Goal: Task Accomplishment & Management: Complete application form

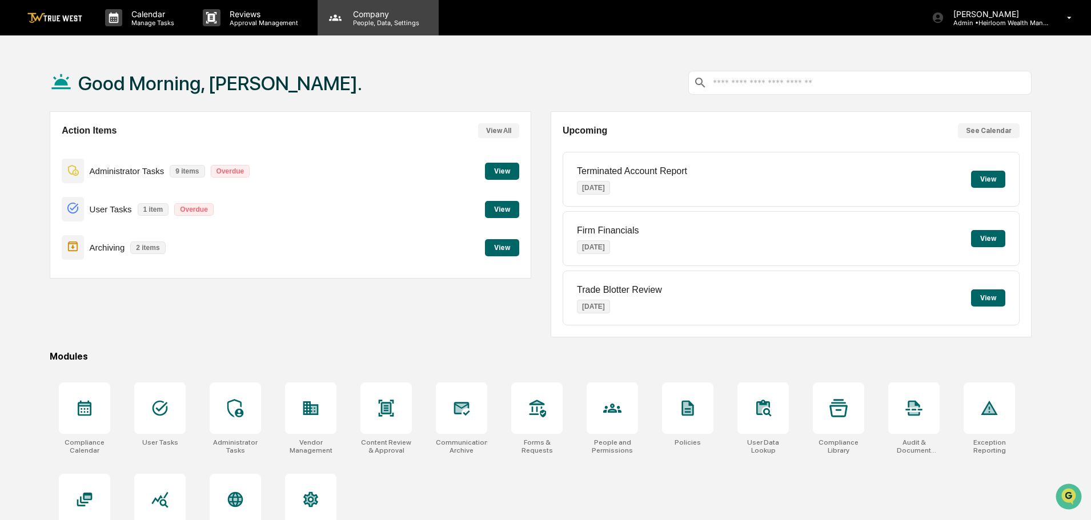
click at [364, 12] on p "Company" at bounding box center [384, 14] width 81 height 10
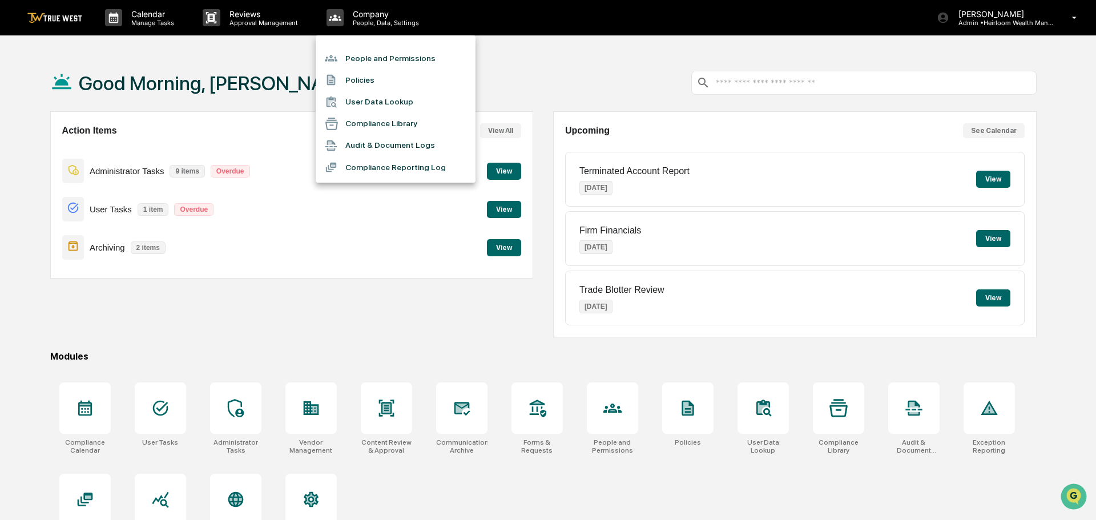
click at [374, 58] on li "People and Permissions" at bounding box center [396, 58] width 160 height 22
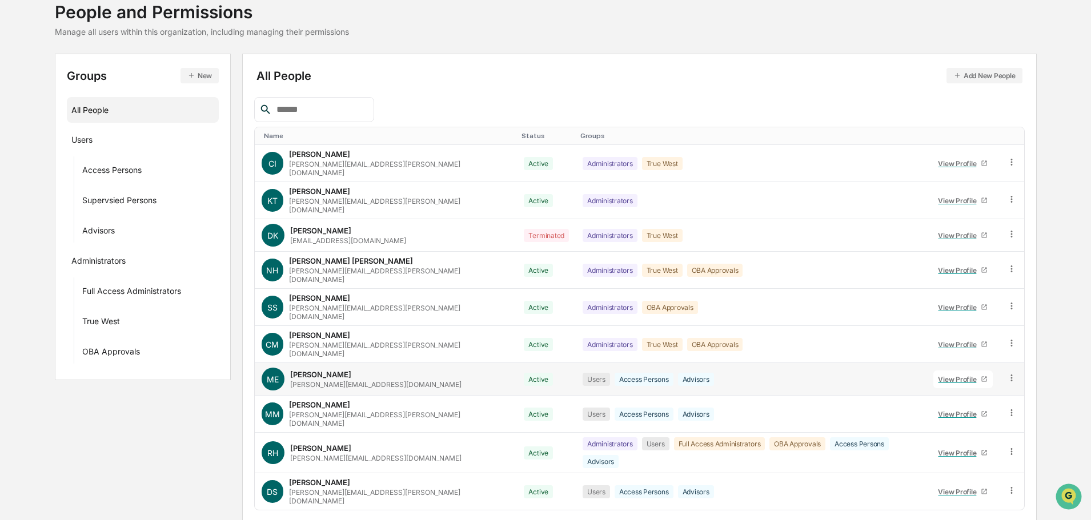
scroll to position [76, 0]
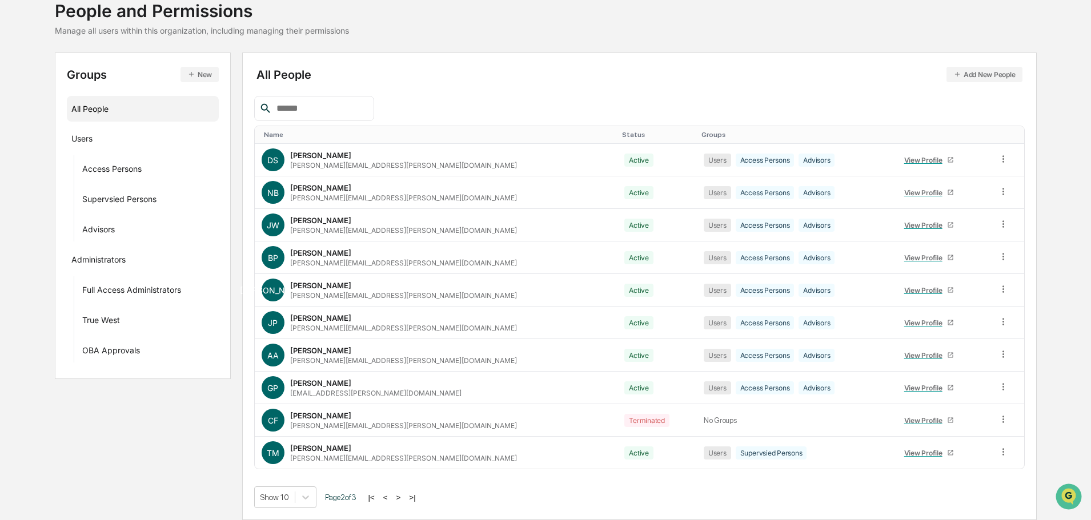
click at [401, 496] on button ">" at bounding box center [398, 498] width 11 height 10
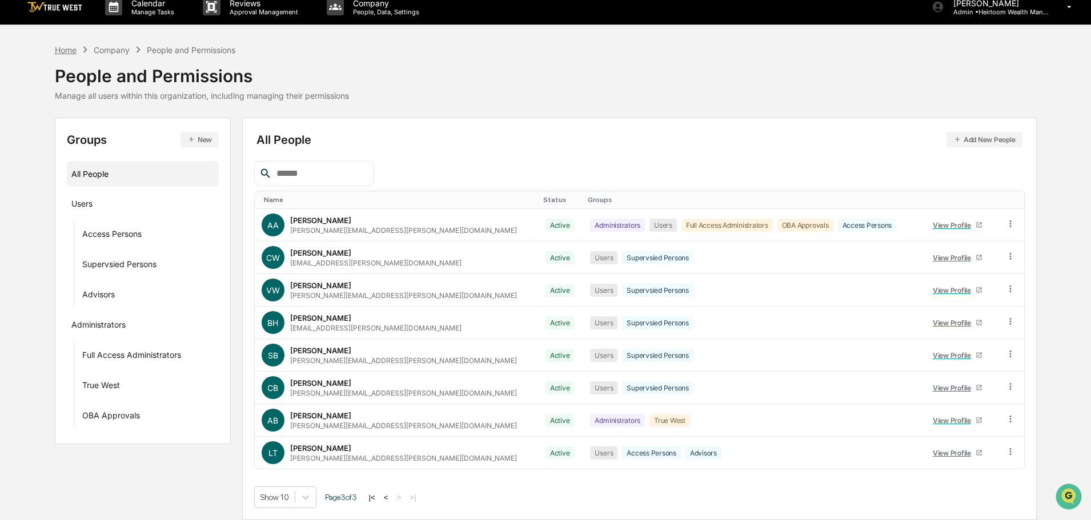
click at [66, 49] on div "Home" at bounding box center [66, 50] width 22 height 10
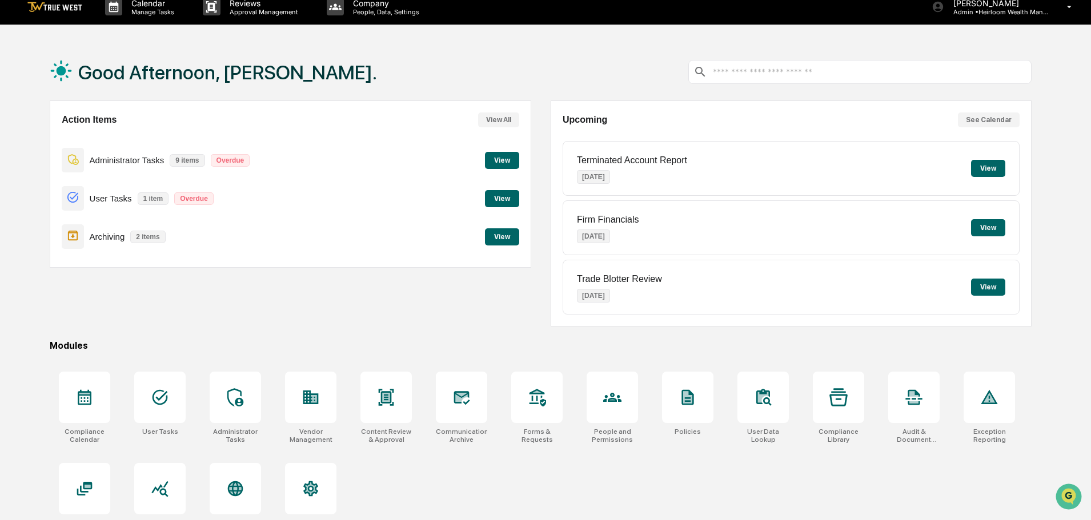
click at [501, 235] on button "View" at bounding box center [502, 236] width 34 height 17
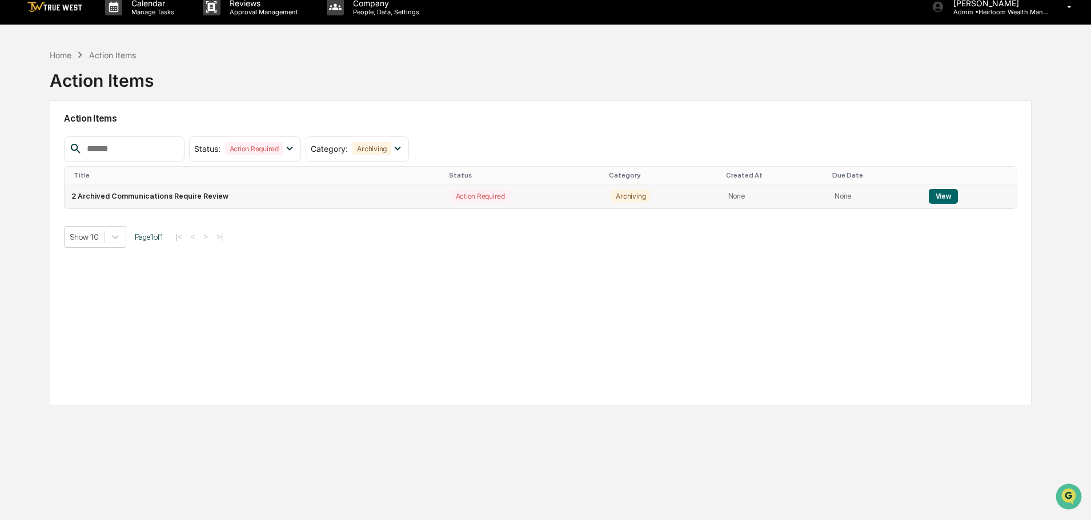
click at [938, 196] on button "View" at bounding box center [942, 196] width 29 height 15
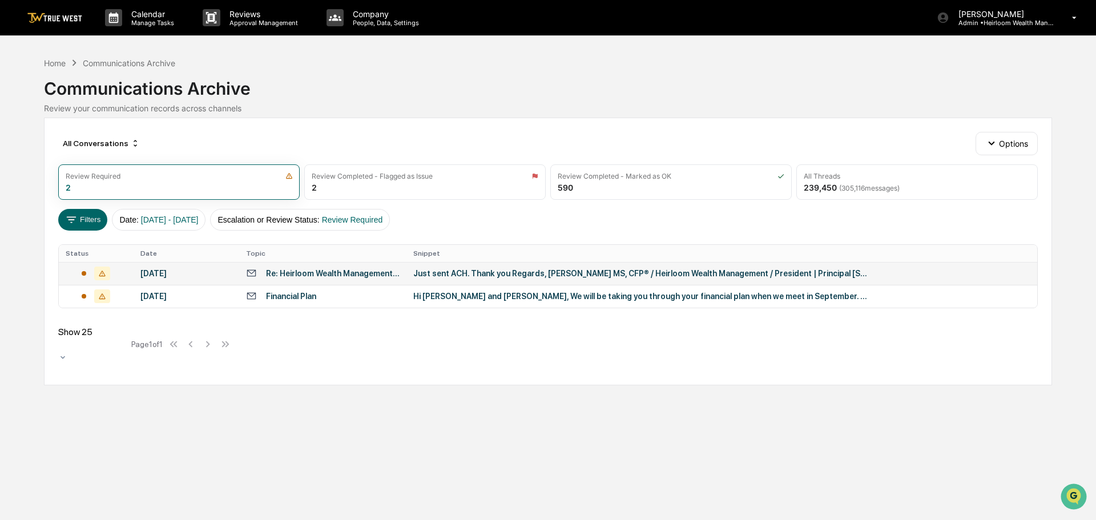
click at [351, 270] on div "Re: Heirloom Wealth Management Expansion at PTO" at bounding box center [333, 273] width 134 height 9
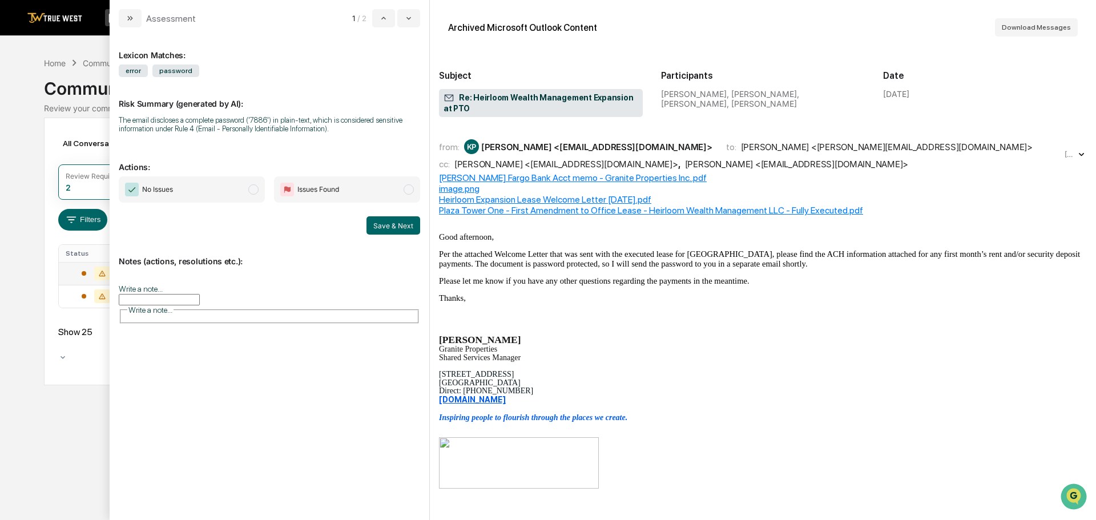
click at [541, 158] on div "from: KP [PERSON_NAME] <[EMAIL_ADDRESS][DOMAIN_NAME]> to: [PERSON_NAME] <[PERSO…" at bounding box center [750, 154] width 623 height 30
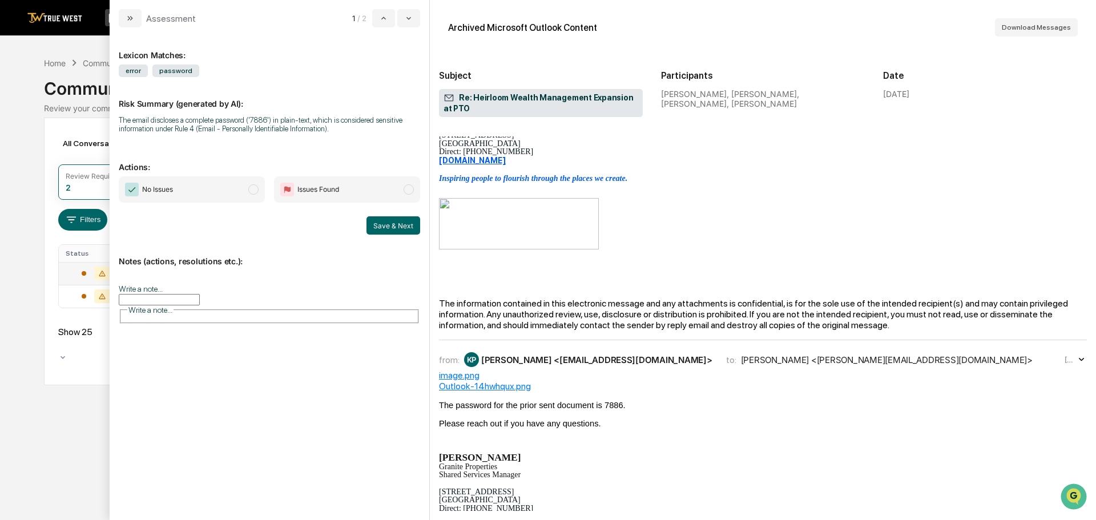
scroll to position [285, 0]
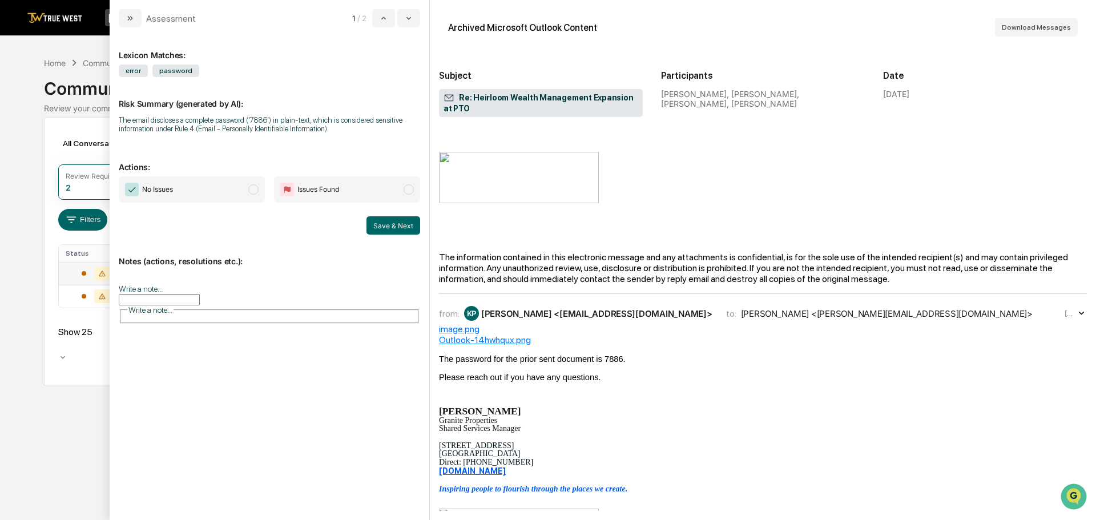
click at [637, 319] on div "[PERSON_NAME] <[EMAIL_ADDRESS][DOMAIN_NAME]>" at bounding box center [596, 313] width 231 height 11
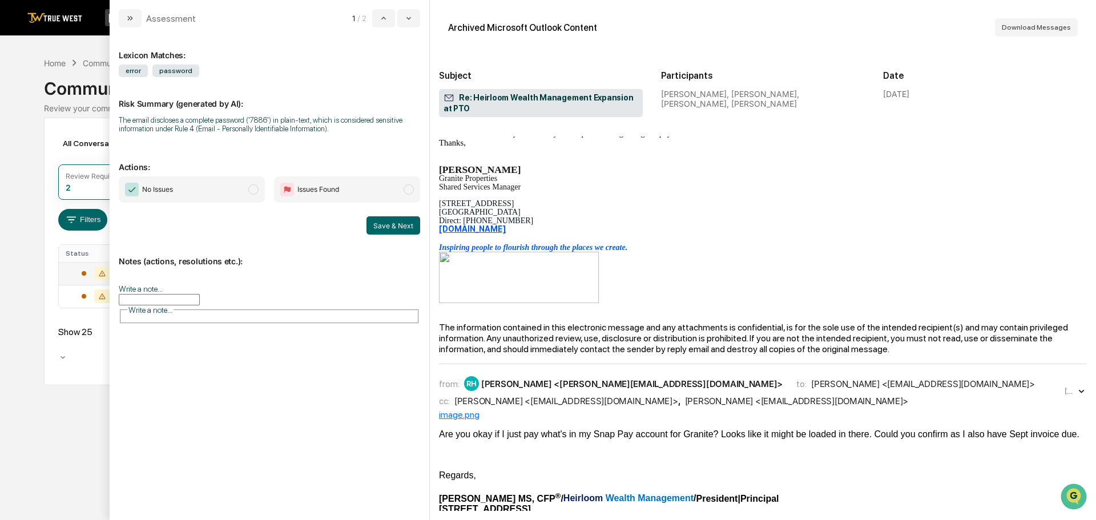
scroll to position [914, 0]
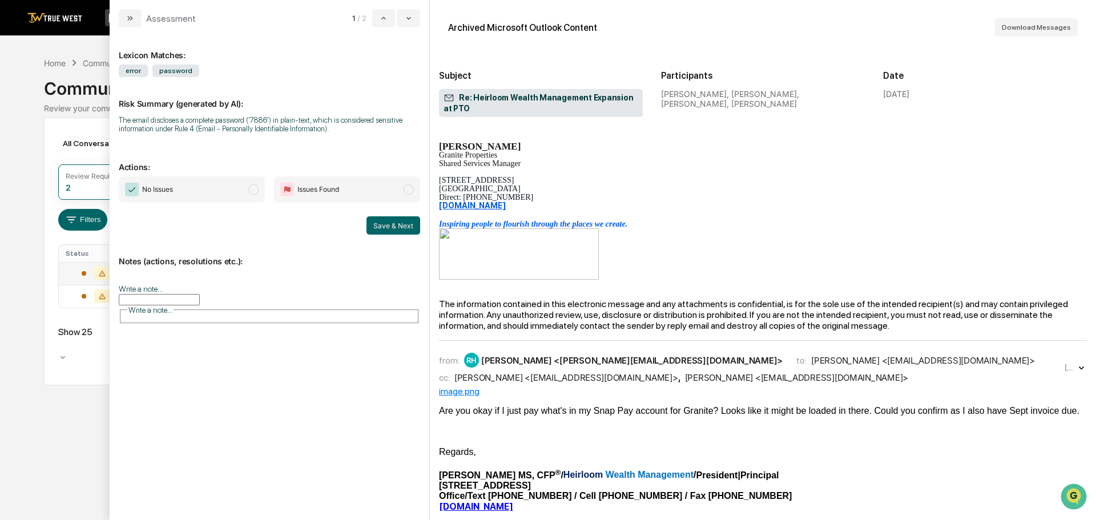
click at [616, 366] on div "[PERSON_NAME] <[PERSON_NAME][EMAIL_ADDRESS][DOMAIN_NAME]>" at bounding box center [631, 360] width 301 height 11
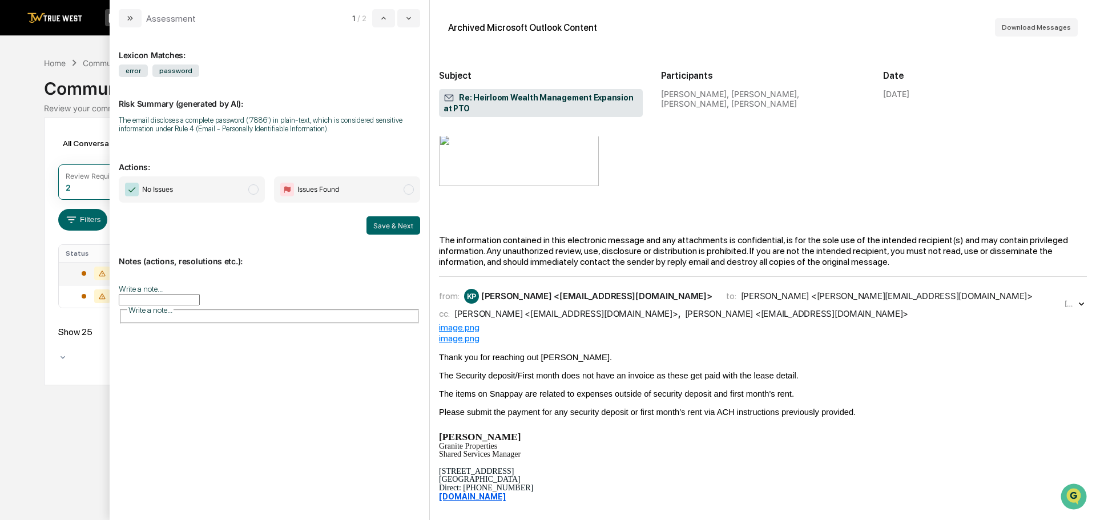
scroll to position [1713, 0]
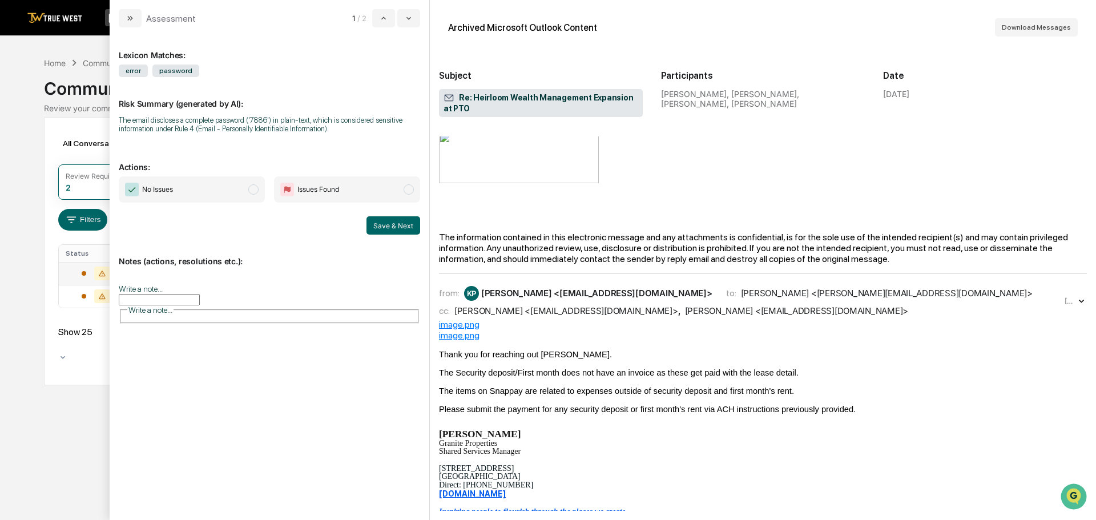
click at [556, 301] on div "KP [PERSON_NAME] <[EMAIL_ADDRESS][DOMAIN_NAME]>" at bounding box center [588, 293] width 248 height 15
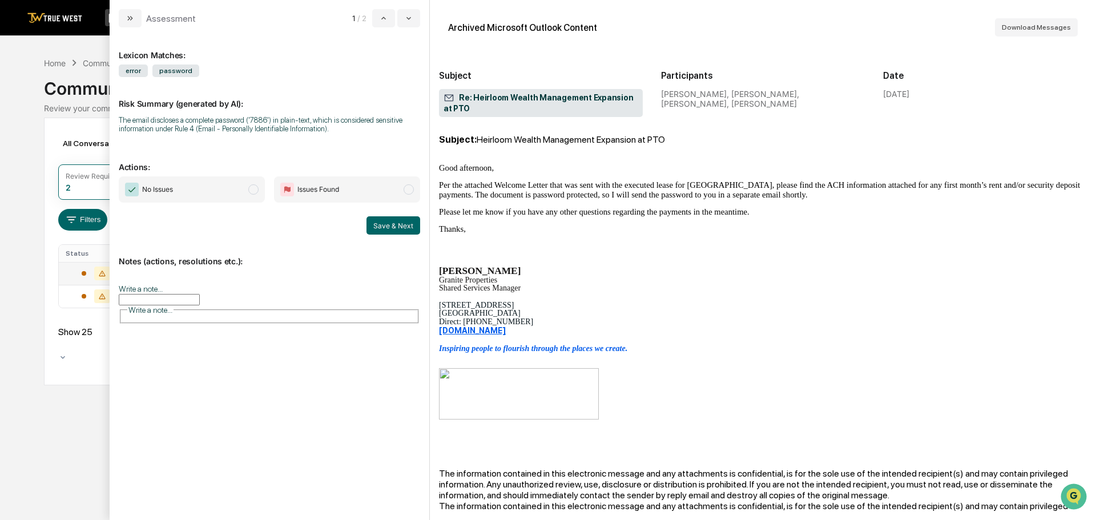
scroll to position [4163, 0]
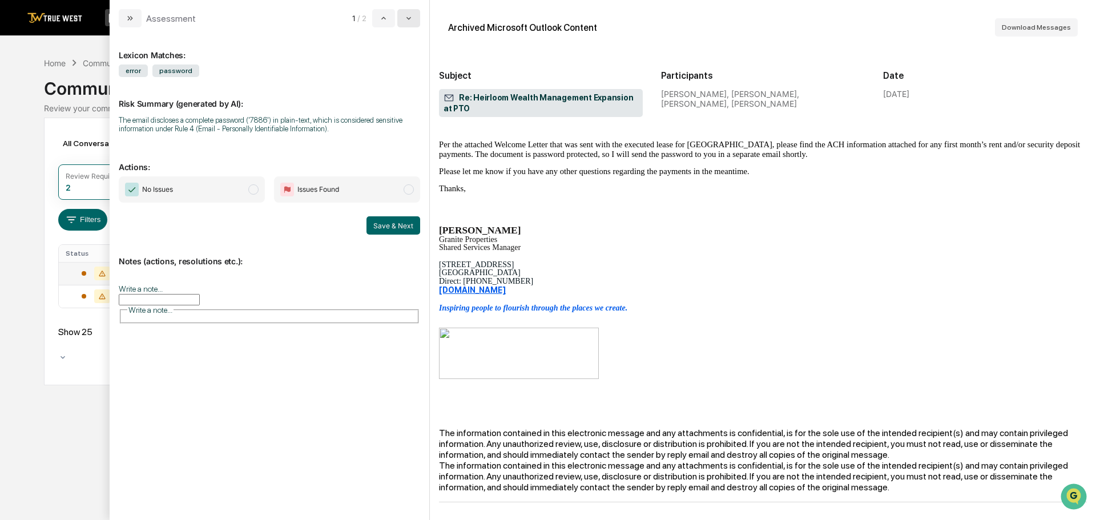
click at [409, 15] on icon "modal" at bounding box center [408, 18] width 9 height 9
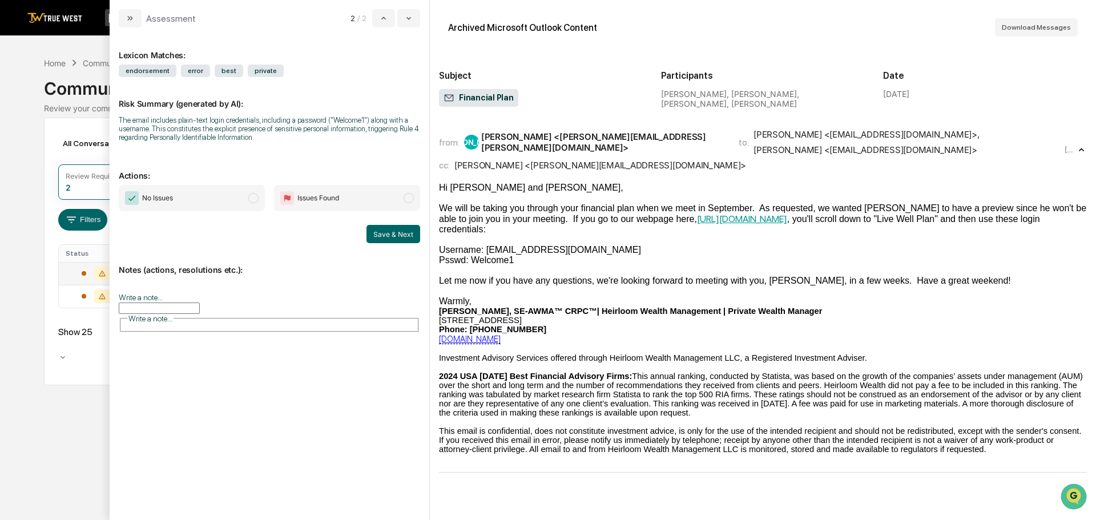
click at [252, 197] on span "modal" at bounding box center [253, 198] width 10 height 10
click at [168, 305] on input "Write a note..." at bounding box center [159, 308] width 81 height 11
click at [399, 403] on button "Save" at bounding box center [405, 401] width 30 height 18
click at [390, 235] on button "Save & Next" at bounding box center [394, 234] width 54 height 18
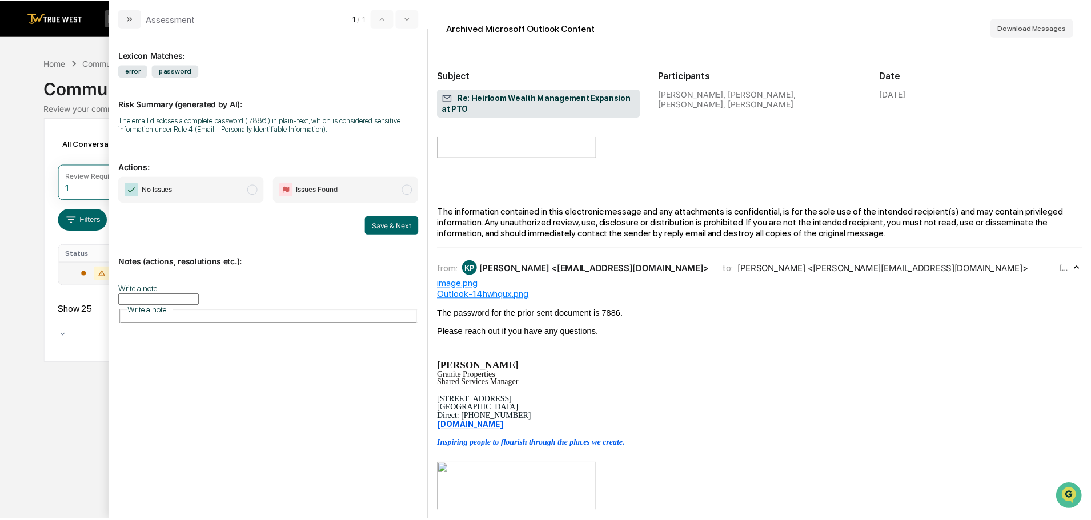
scroll to position [343, 0]
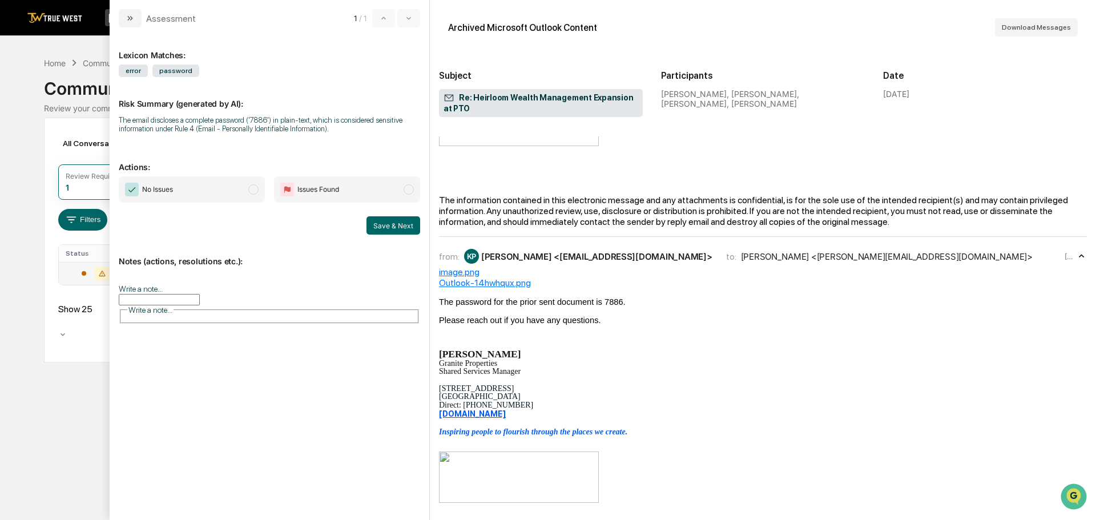
click at [37, 380] on div "Calendar Manage Tasks Reviews Approval Management Company People, Data, Setting…" at bounding box center [548, 260] width 1096 height 520
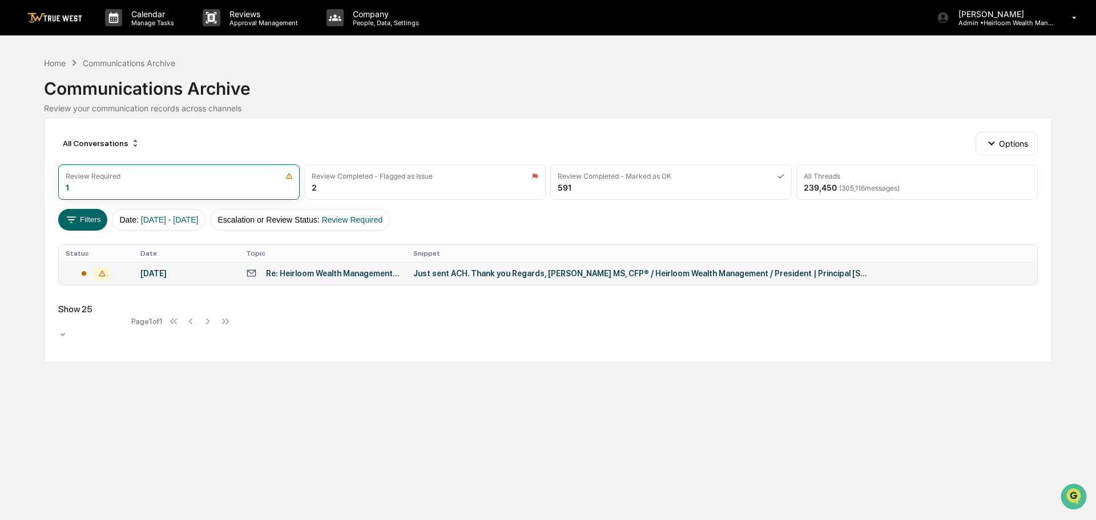
click at [75, 21] on img at bounding box center [54, 18] width 55 height 11
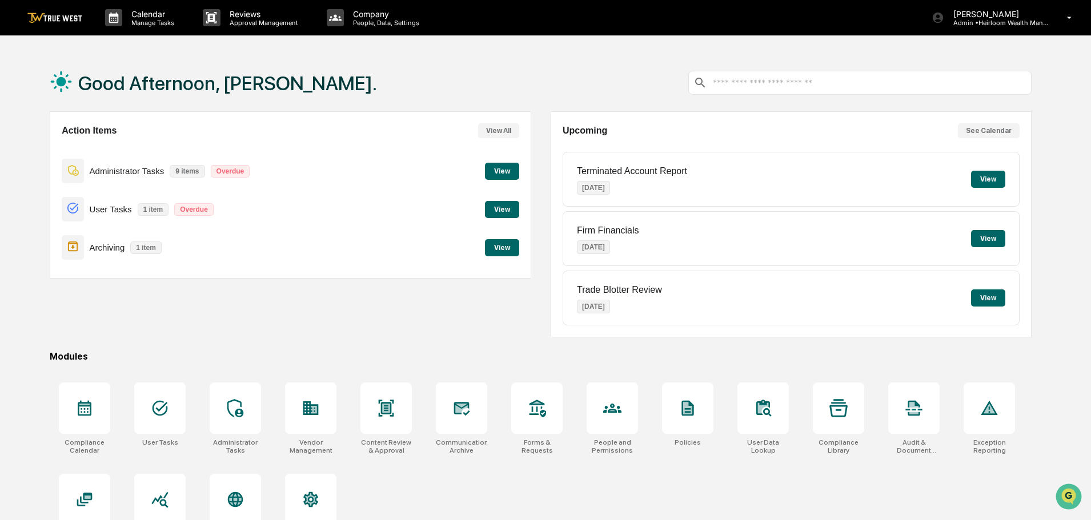
click at [504, 174] on button "View" at bounding box center [502, 171] width 34 height 17
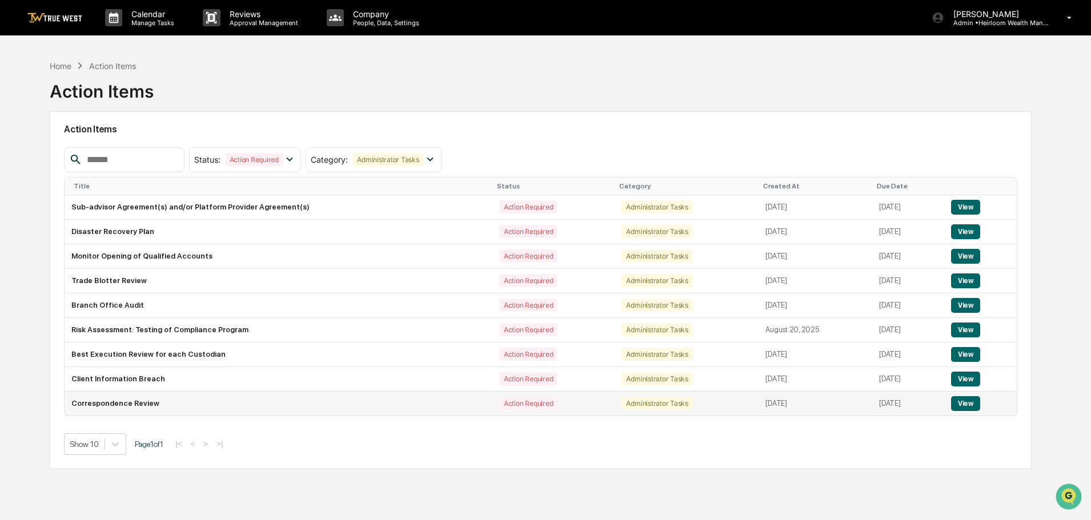
click at [970, 405] on button "View" at bounding box center [965, 403] width 29 height 15
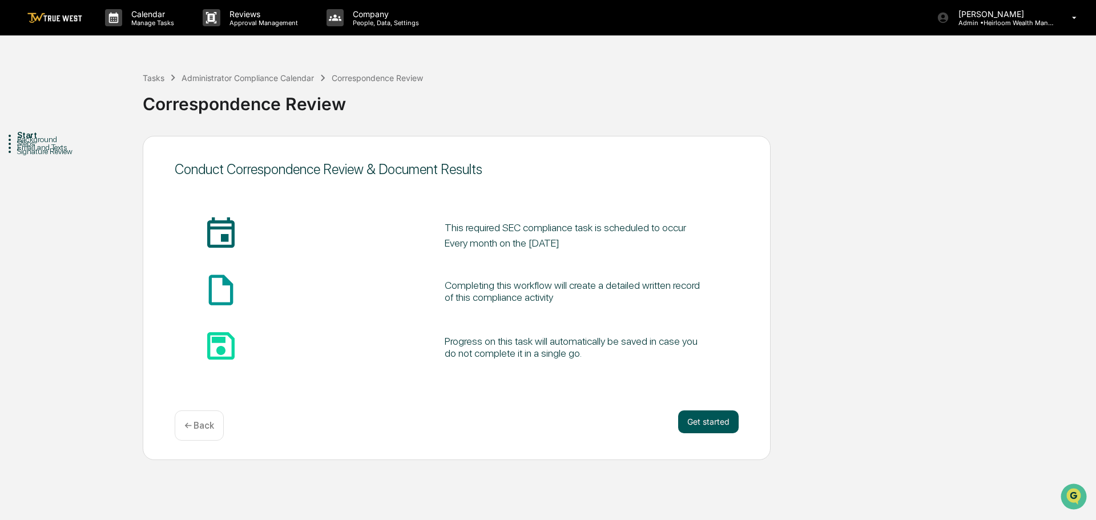
click at [698, 424] on button "Get started" at bounding box center [708, 422] width 61 height 23
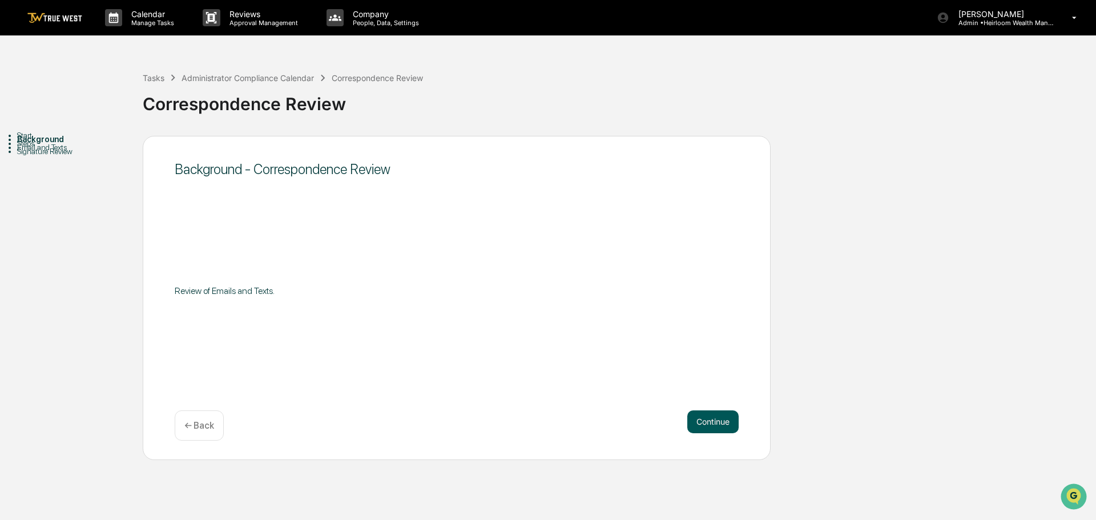
click at [705, 421] on button "Continue" at bounding box center [712, 422] width 51 height 23
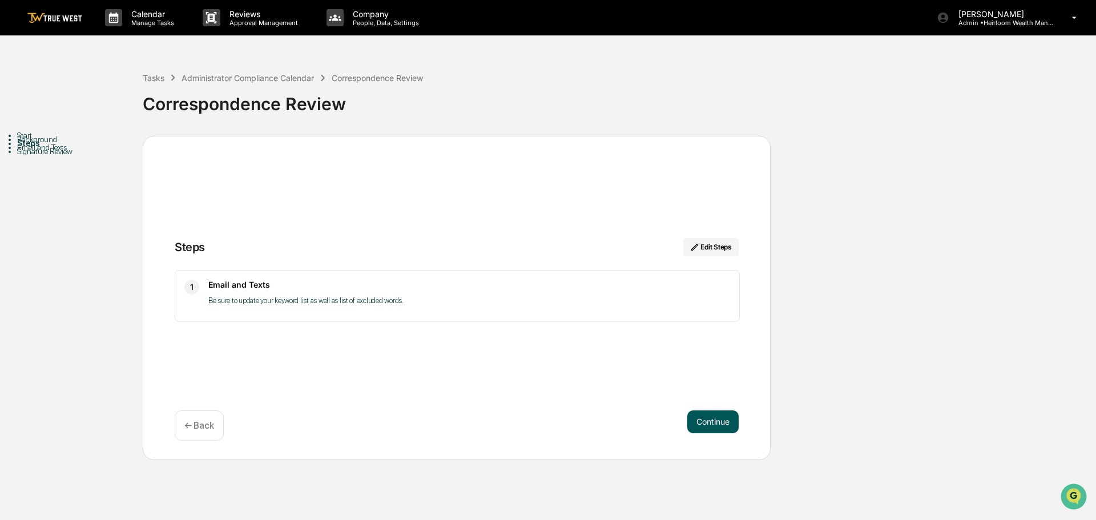
click at [713, 423] on button "Continue" at bounding box center [712, 422] width 51 height 23
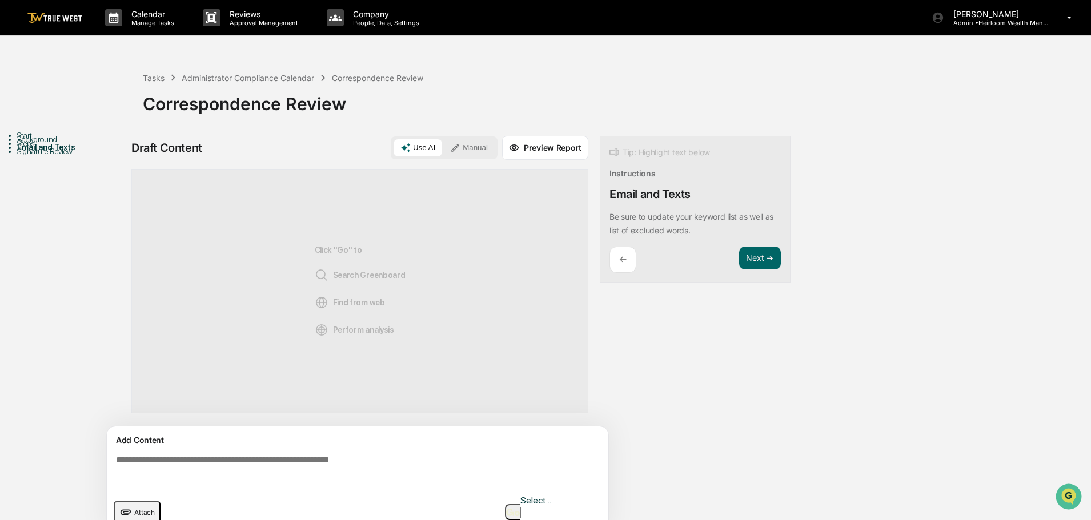
click at [465, 147] on button "Manual" at bounding box center [468, 147] width 51 height 17
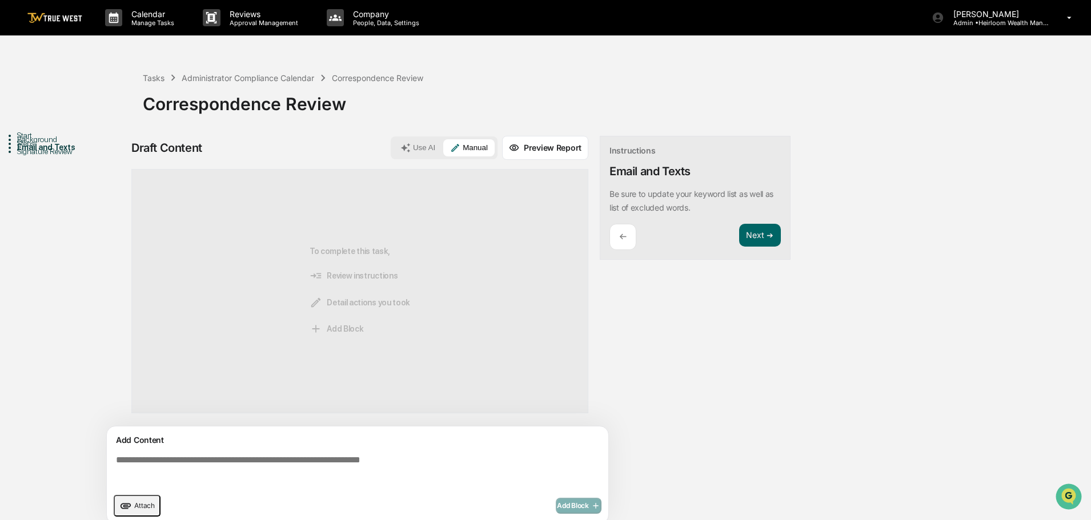
click at [210, 460] on textarea at bounding box center [359, 470] width 497 height 41
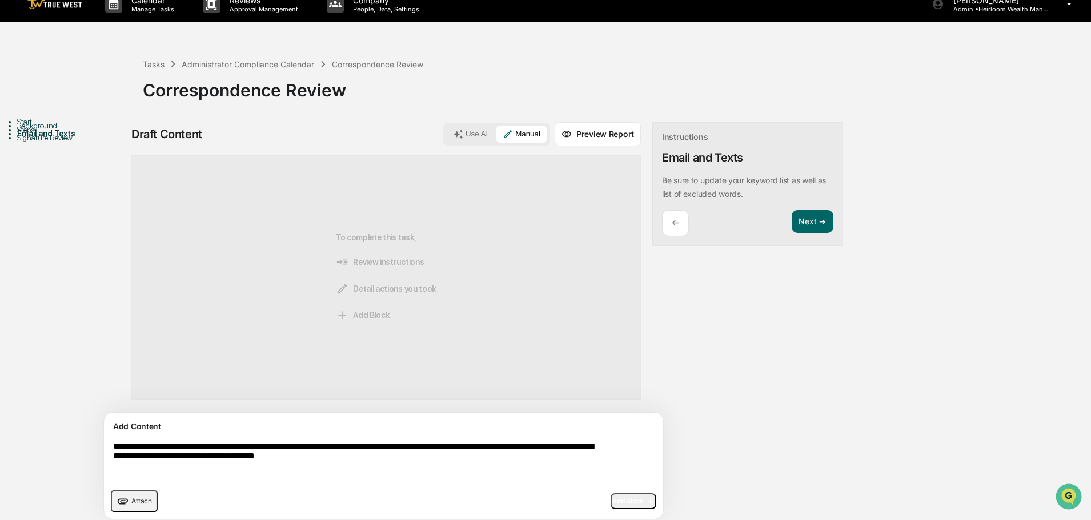
scroll to position [18, 0]
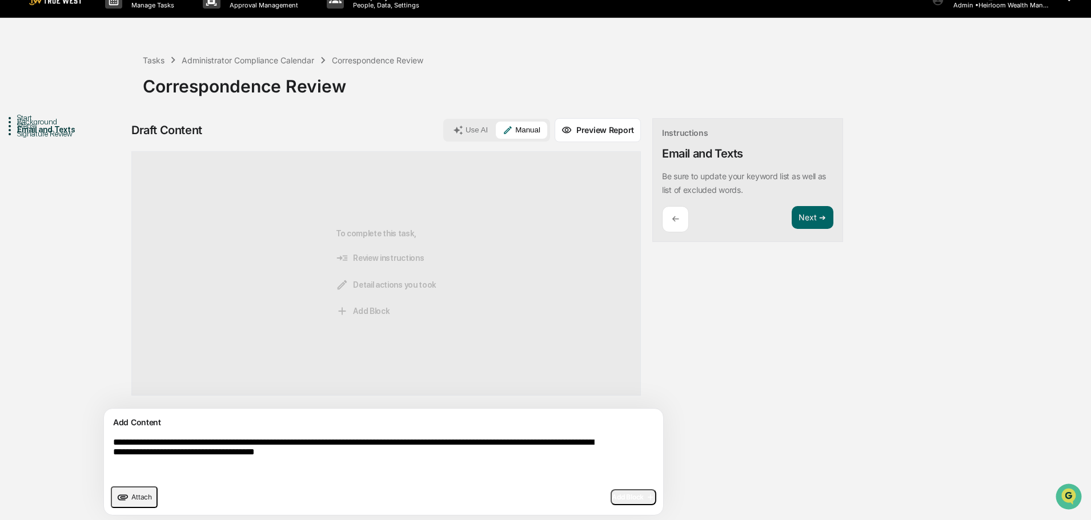
type textarea "**********"
click at [611, 497] on span "Add Block" at bounding box center [632, 497] width 43 height 9
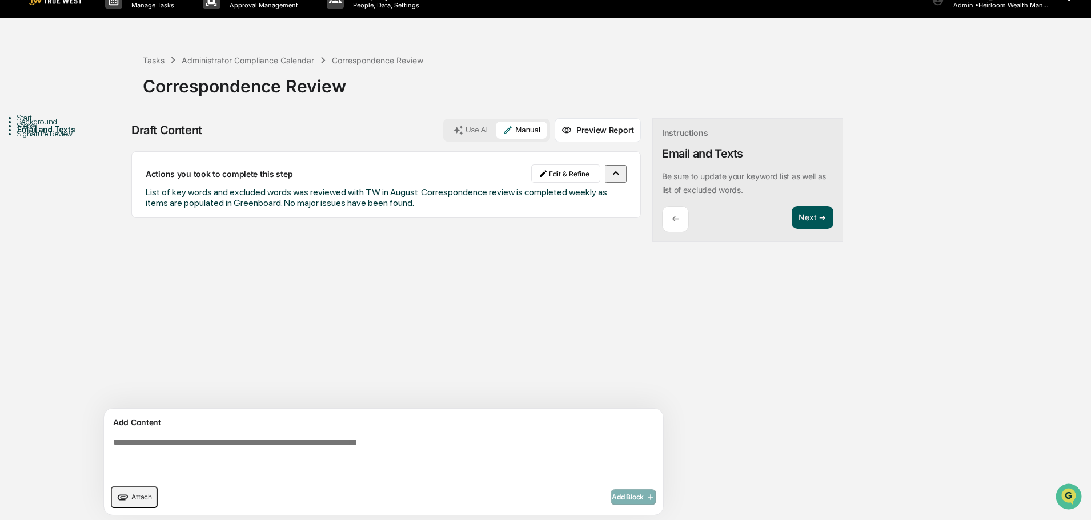
click at [791, 217] on button "Next ➔" at bounding box center [812, 217] width 42 height 23
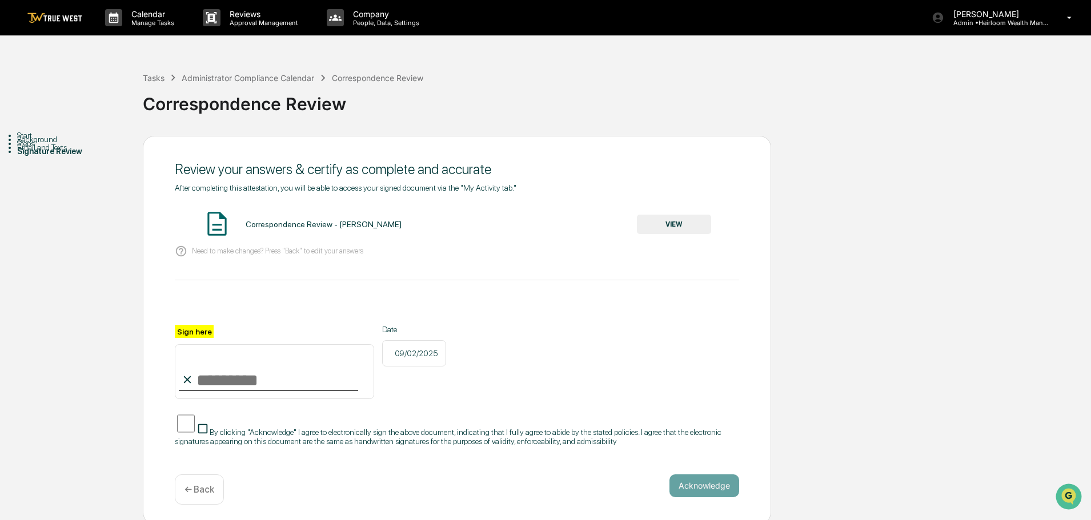
click at [678, 223] on button "VIEW" at bounding box center [674, 224] width 74 height 19
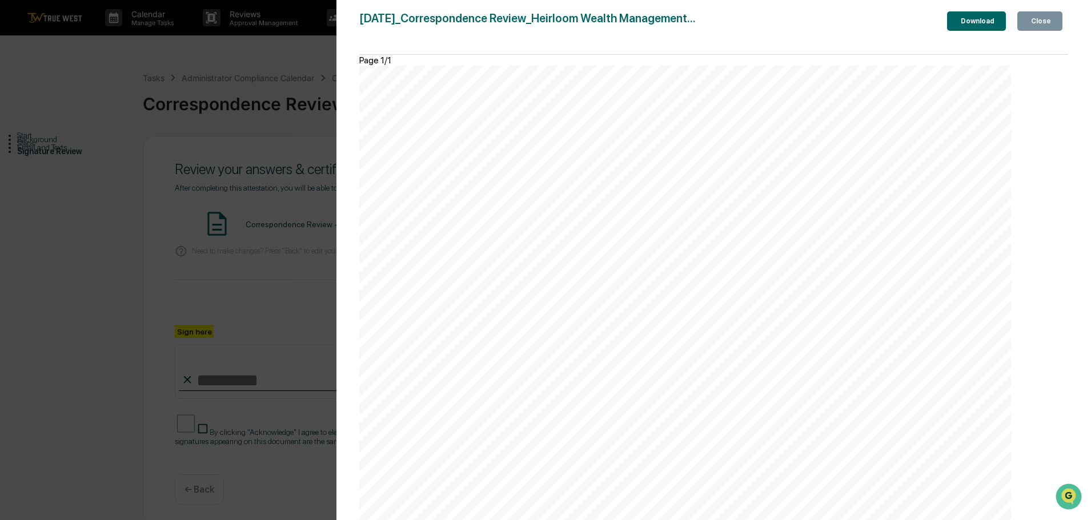
click at [1043, 22] on div "Close" at bounding box center [1039, 21] width 22 height 8
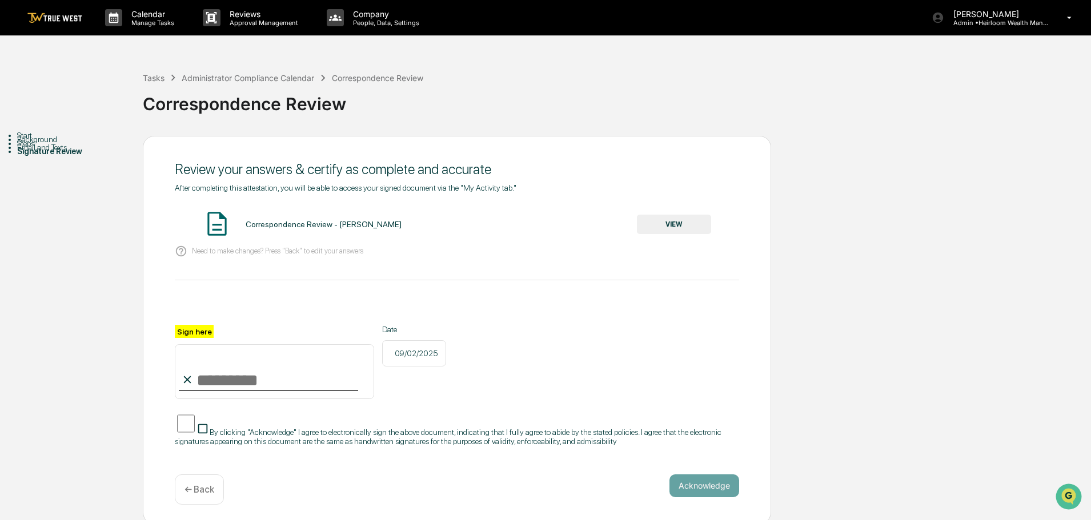
click at [285, 384] on input "Sign here" at bounding box center [274, 371] width 199 height 55
type input "**********"
click at [692, 491] on button "Acknowledge" at bounding box center [704, 485] width 70 height 23
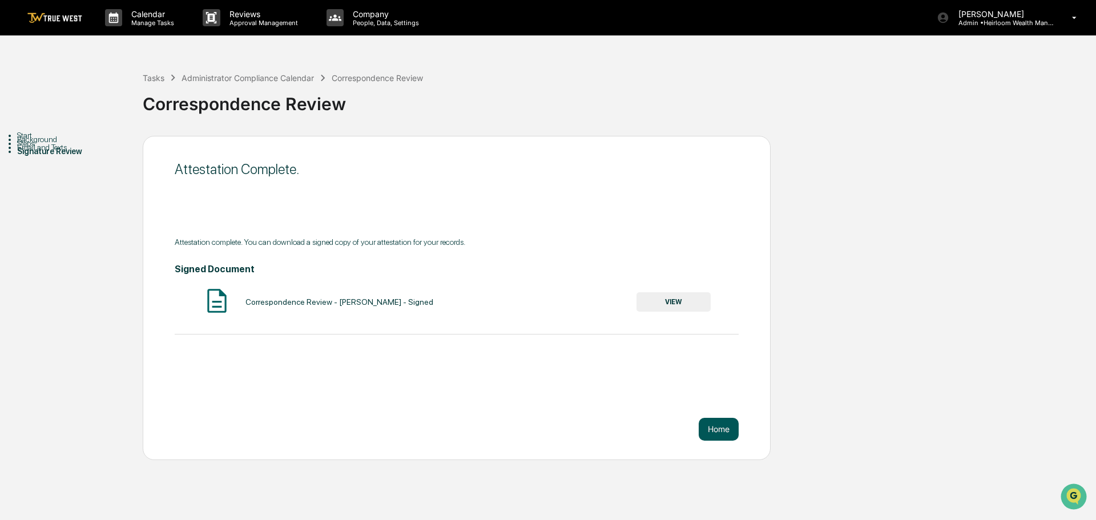
click at [717, 431] on button "Home" at bounding box center [719, 429] width 40 height 23
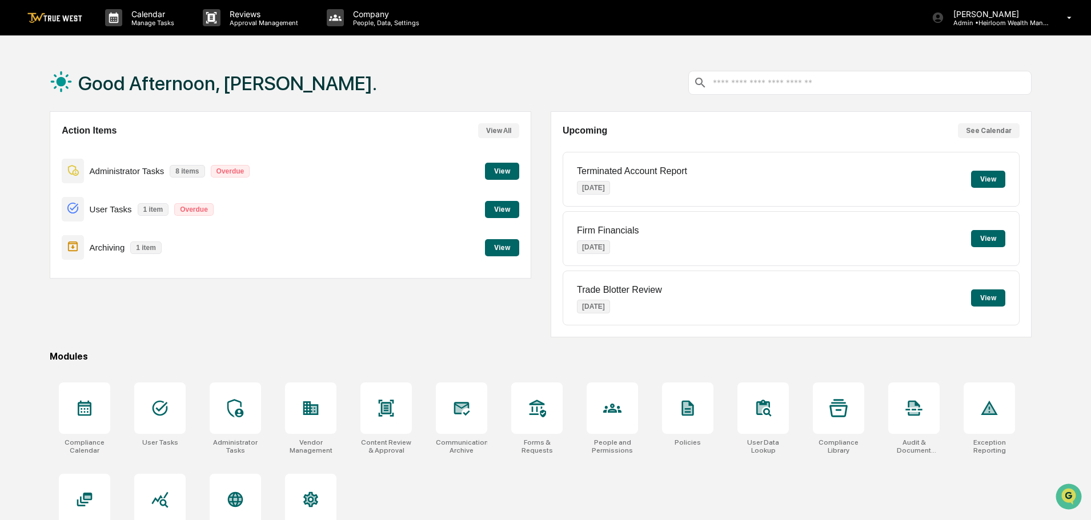
click at [502, 172] on button "View" at bounding box center [502, 171] width 34 height 17
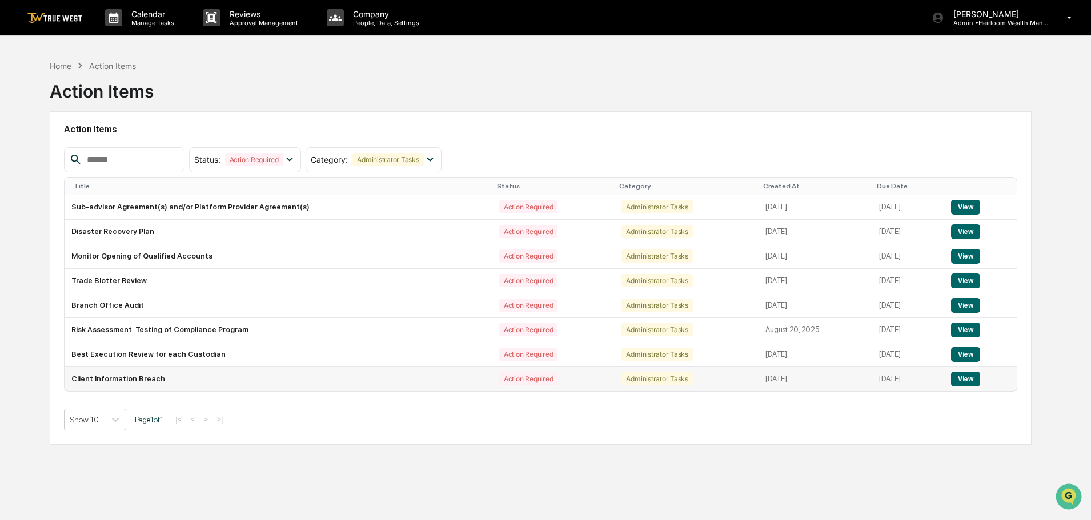
click at [970, 376] on button "View" at bounding box center [965, 379] width 29 height 15
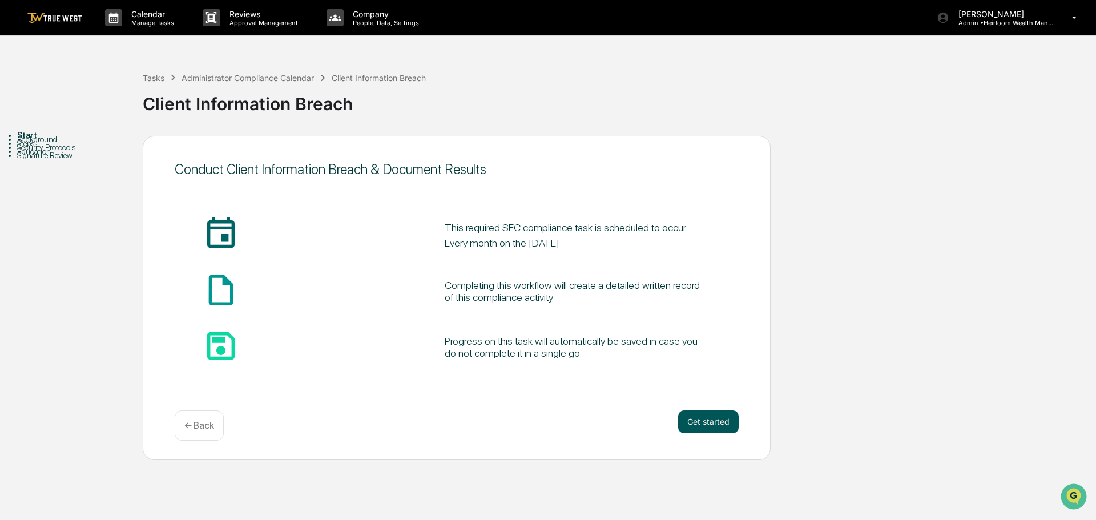
click at [706, 421] on button "Get started" at bounding box center [708, 422] width 61 height 23
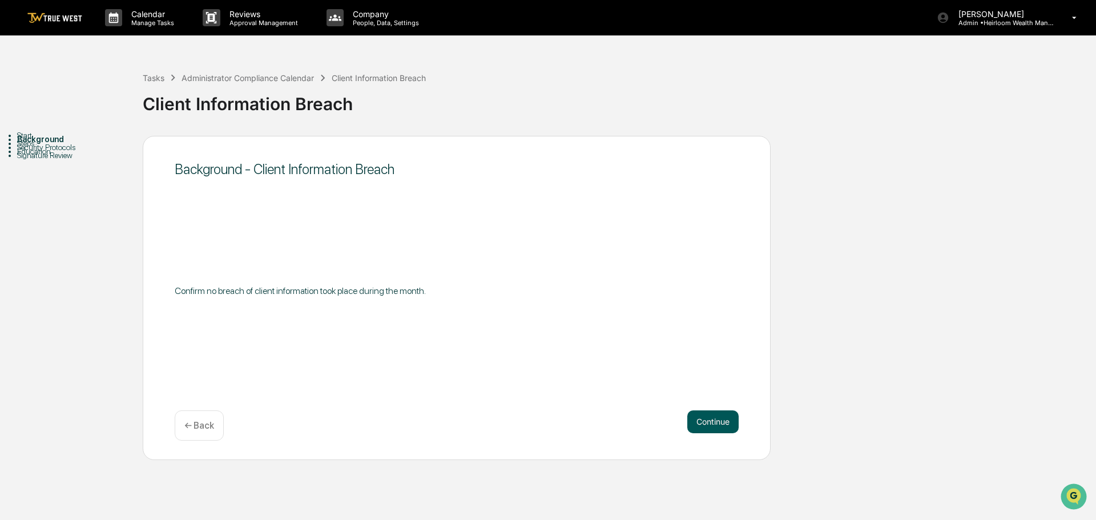
click at [706, 420] on button "Continue" at bounding box center [712, 422] width 51 height 23
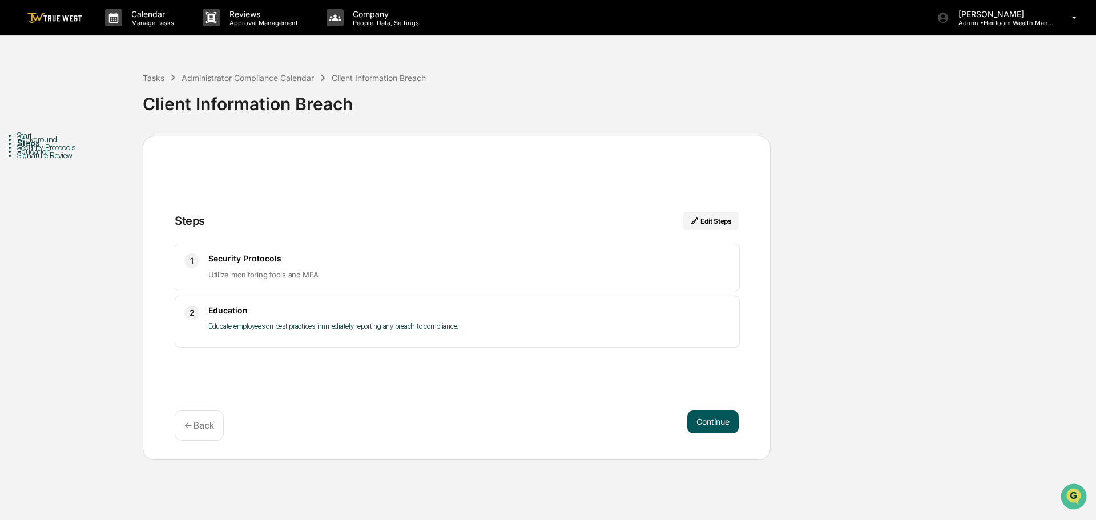
click at [696, 416] on button "Continue" at bounding box center [712, 422] width 51 height 23
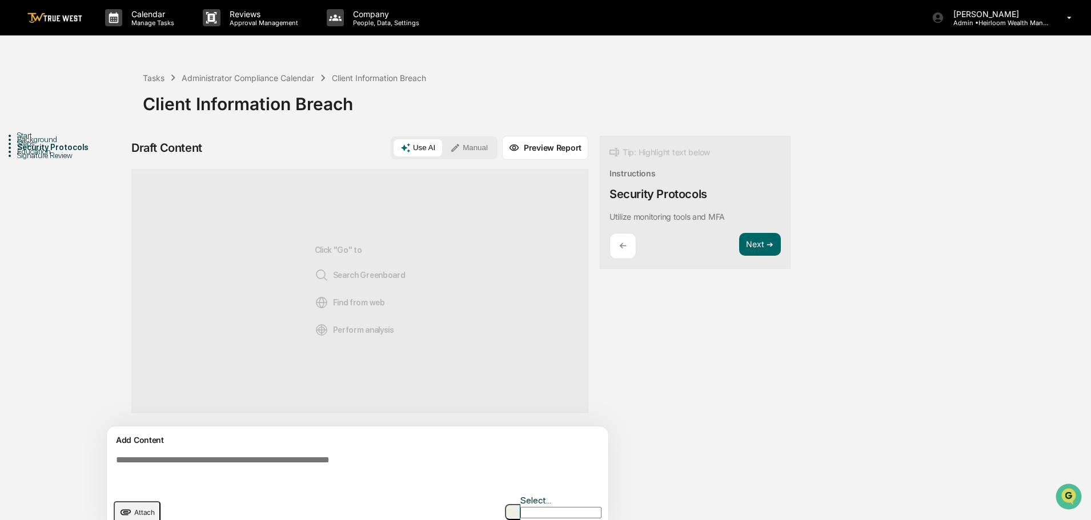
click at [474, 150] on button "Manual" at bounding box center [468, 147] width 51 height 17
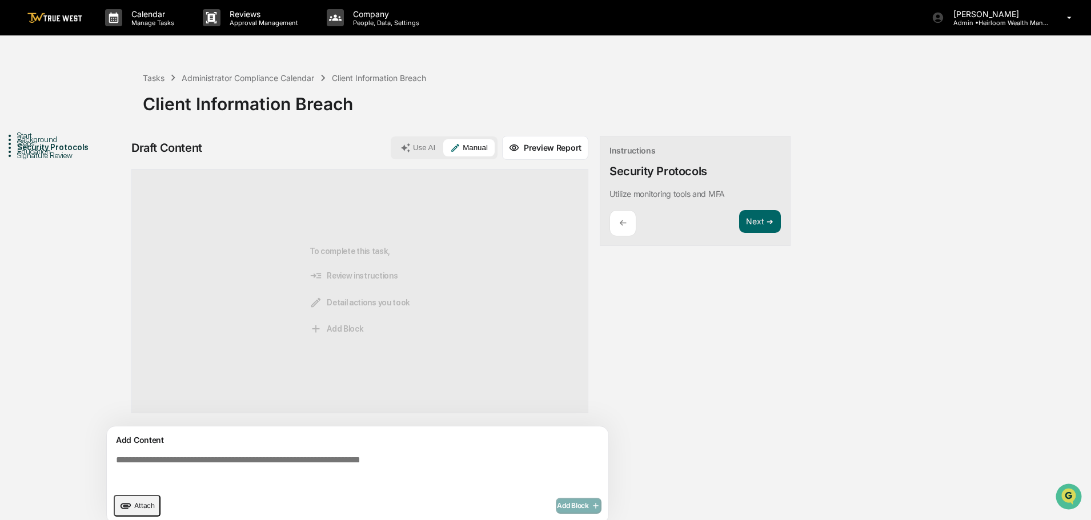
click at [183, 462] on textarea at bounding box center [359, 470] width 497 height 41
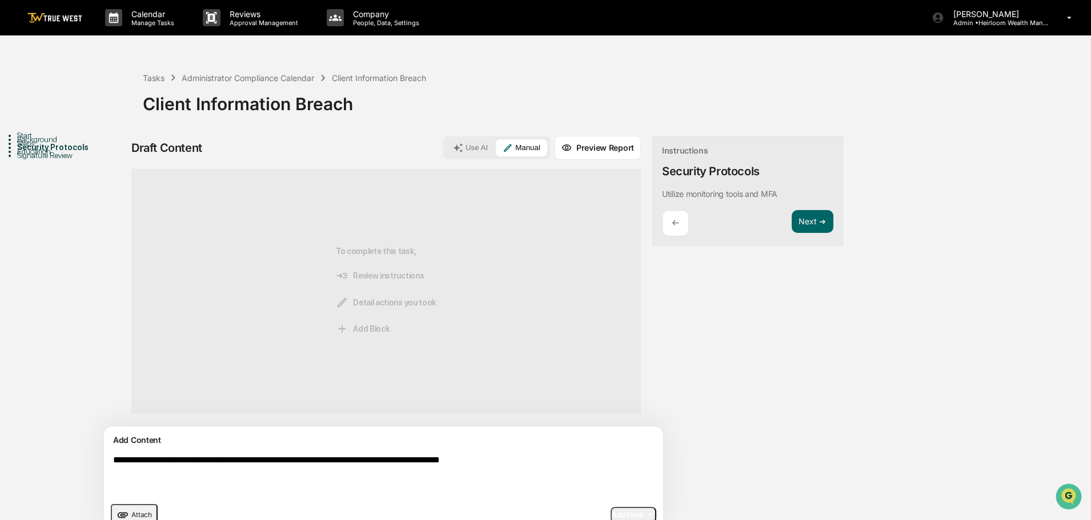
type textarea "**********"
click at [611, 510] on span "Add Block" at bounding box center [632, 514] width 43 height 9
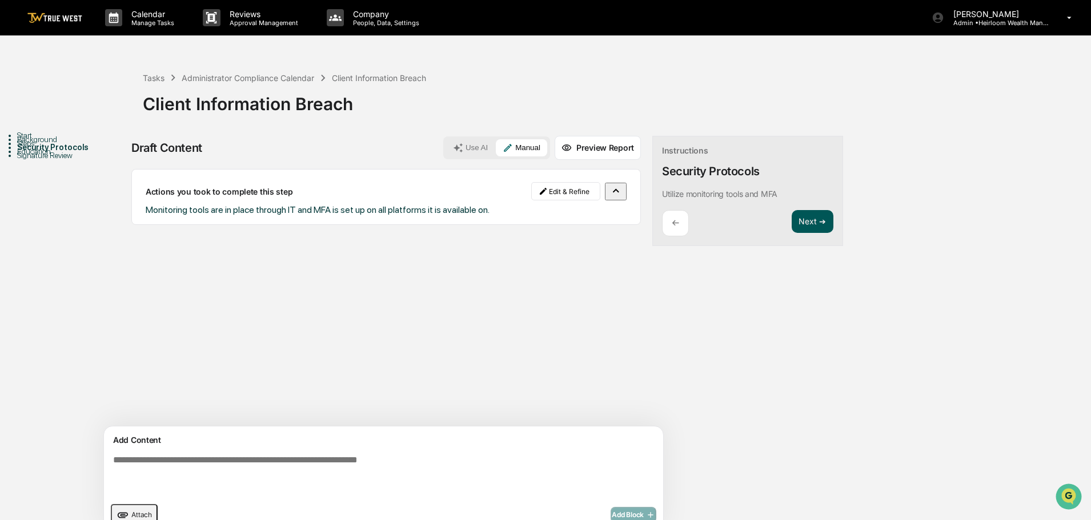
click at [791, 222] on button "Next ➔" at bounding box center [812, 221] width 42 height 23
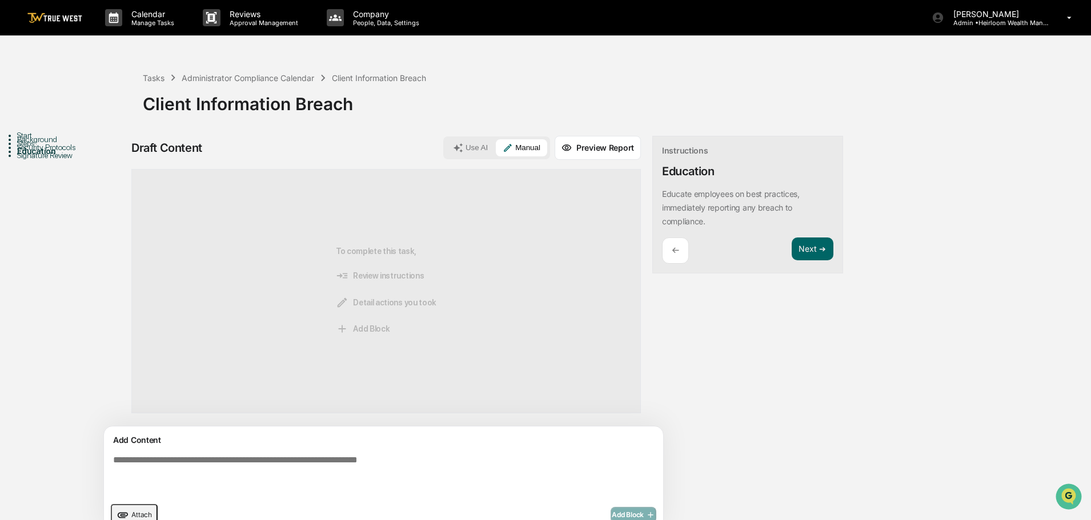
click at [215, 465] on textarea at bounding box center [356, 475] width 497 height 50
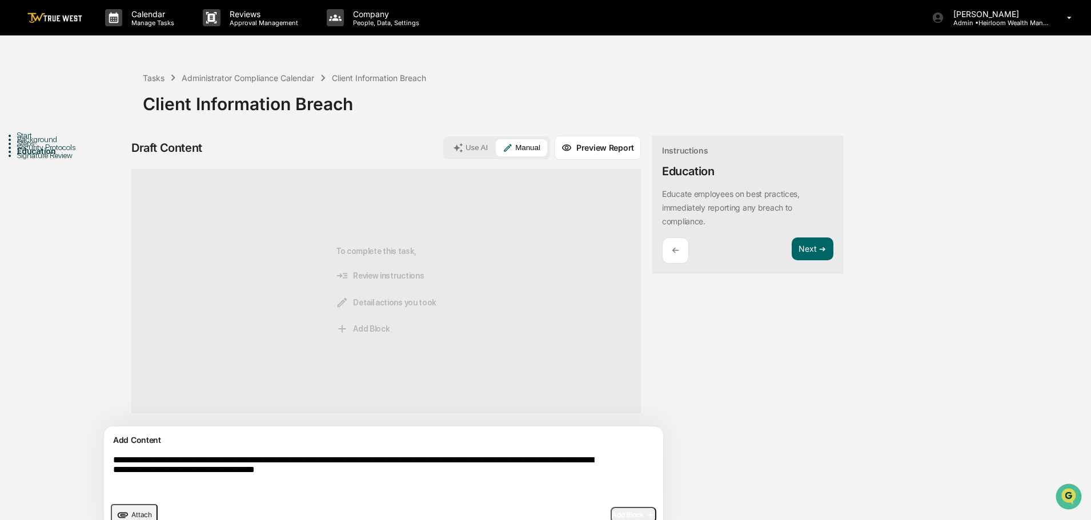
click at [226, 463] on textarea "**********" at bounding box center [356, 475] width 497 height 50
click at [518, 472] on textarea "**********" at bounding box center [356, 475] width 497 height 50
type textarea "**********"
click at [611, 510] on span "Add Block" at bounding box center [632, 514] width 43 height 9
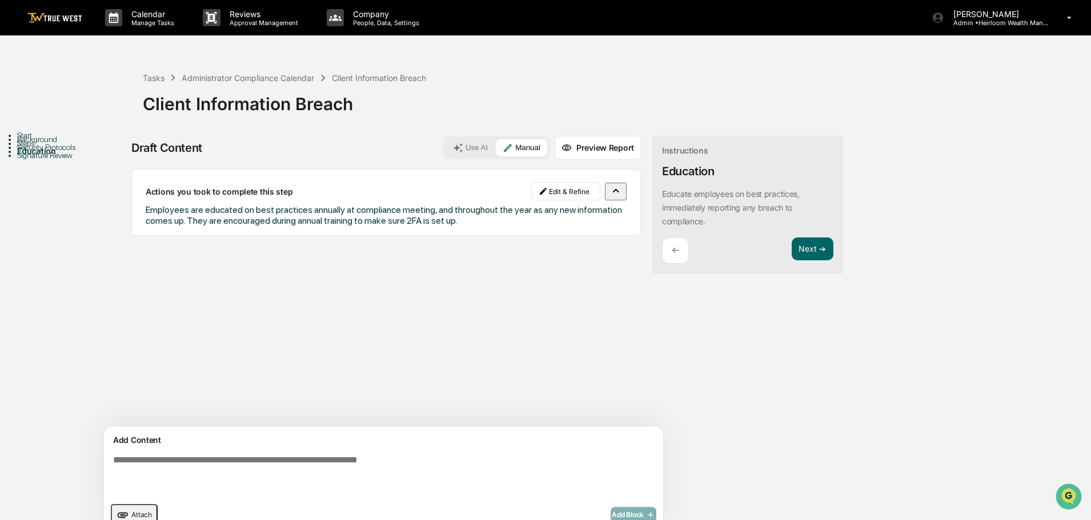
click at [163, 457] on textarea at bounding box center [356, 475] width 497 height 50
type textarea "**********"
click at [611, 510] on span "Add Block" at bounding box center [632, 514] width 43 height 9
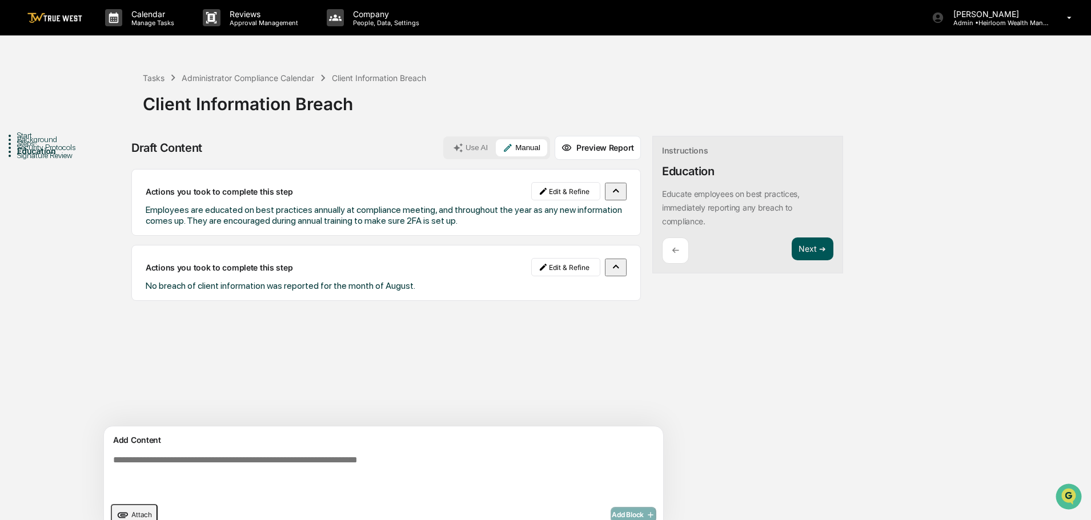
click at [791, 239] on button "Next ➔" at bounding box center [812, 249] width 42 height 23
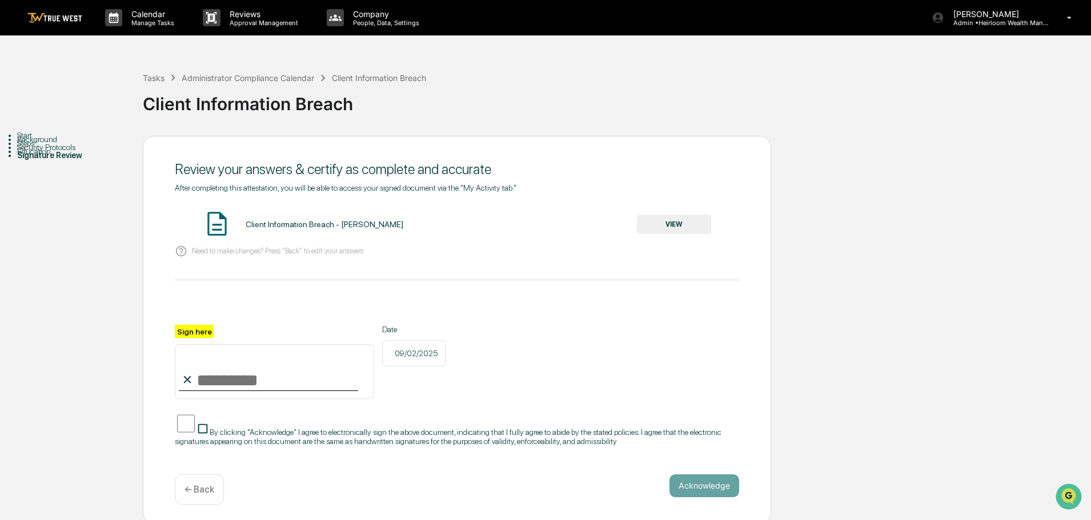
click at [675, 227] on button "VIEW" at bounding box center [674, 224] width 74 height 19
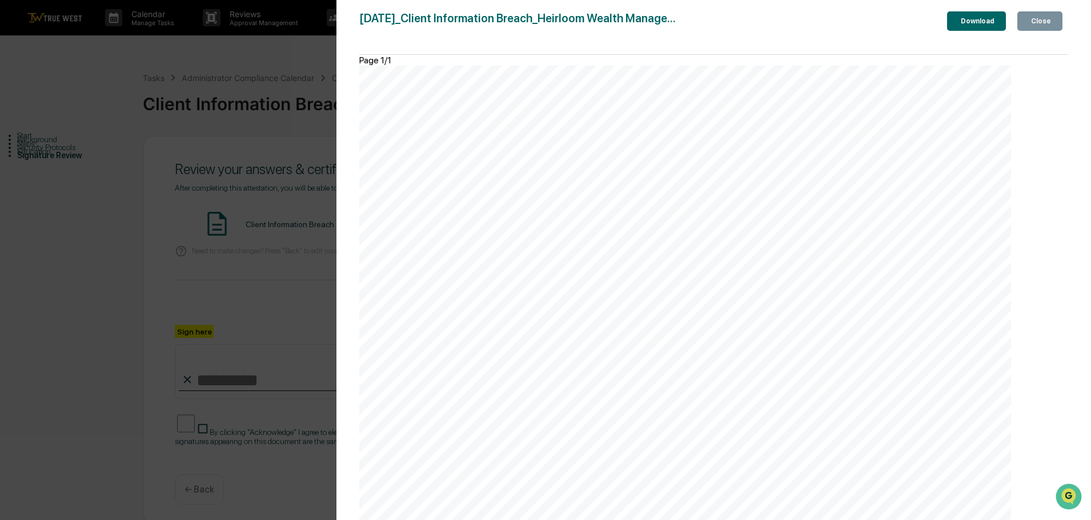
click at [1041, 23] on div "Close" at bounding box center [1039, 21] width 22 height 8
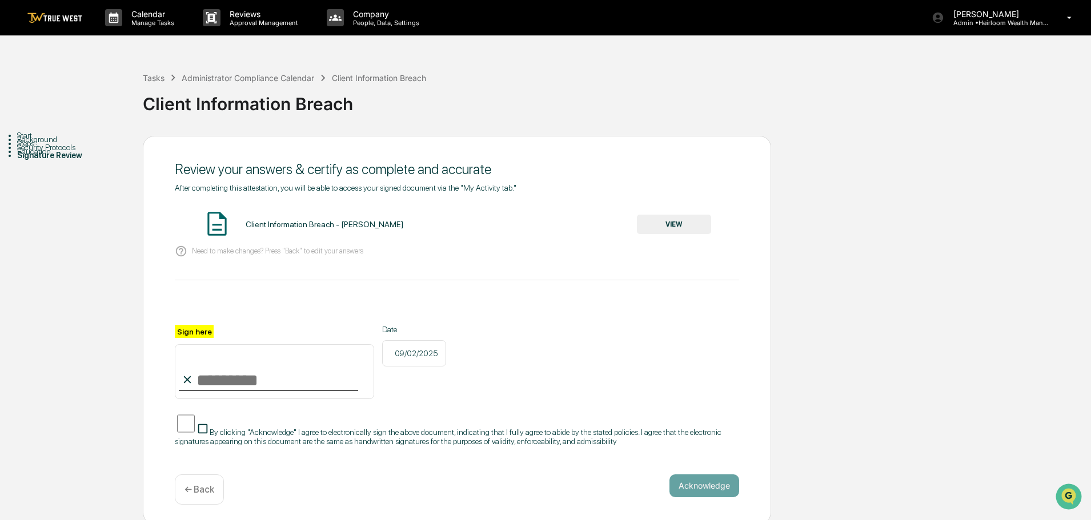
click at [240, 385] on input "Sign here" at bounding box center [274, 371] width 199 height 55
type input "**********"
click at [711, 491] on button "Acknowledge" at bounding box center [704, 485] width 70 height 23
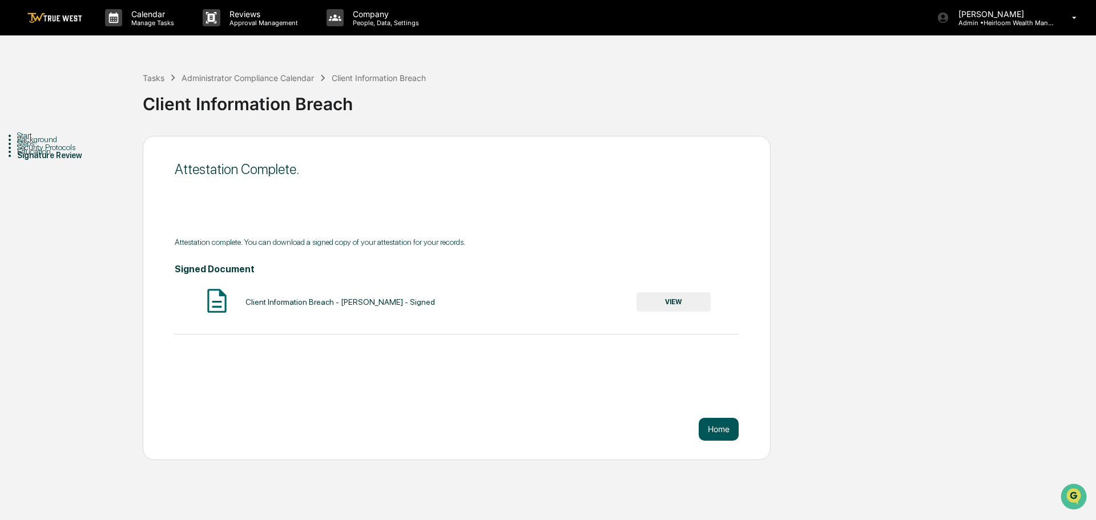
click at [722, 431] on button "Home" at bounding box center [719, 429] width 40 height 23
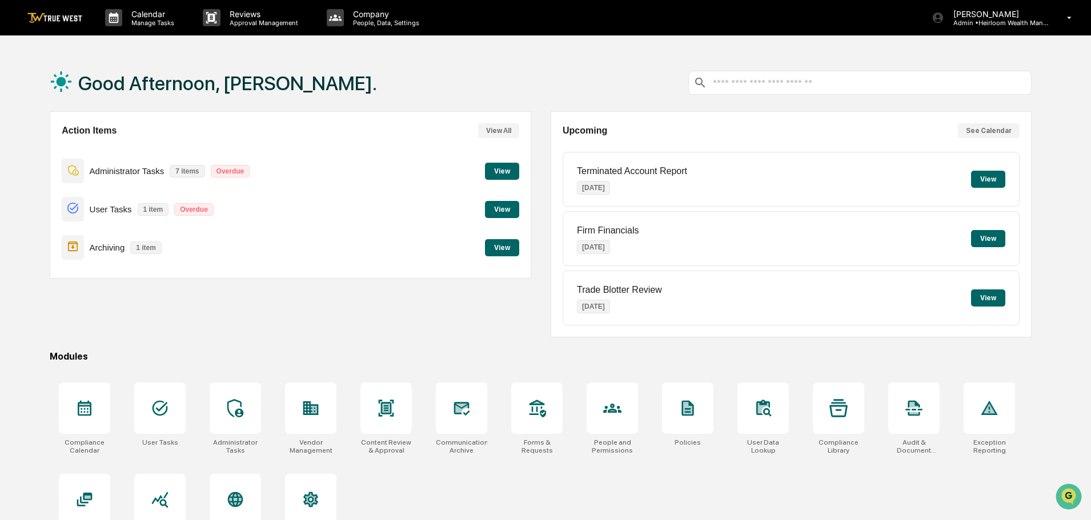
click at [500, 170] on button "View" at bounding box center [502, 171] width 34 height 17
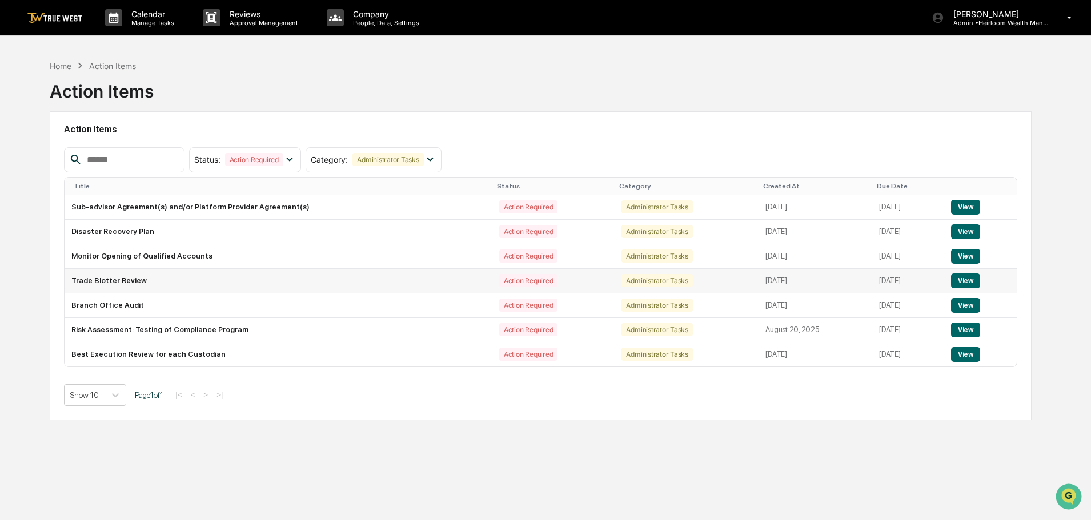
click at [962, 281] on button "View" at bounding box center [965, 280] width 29 height 15
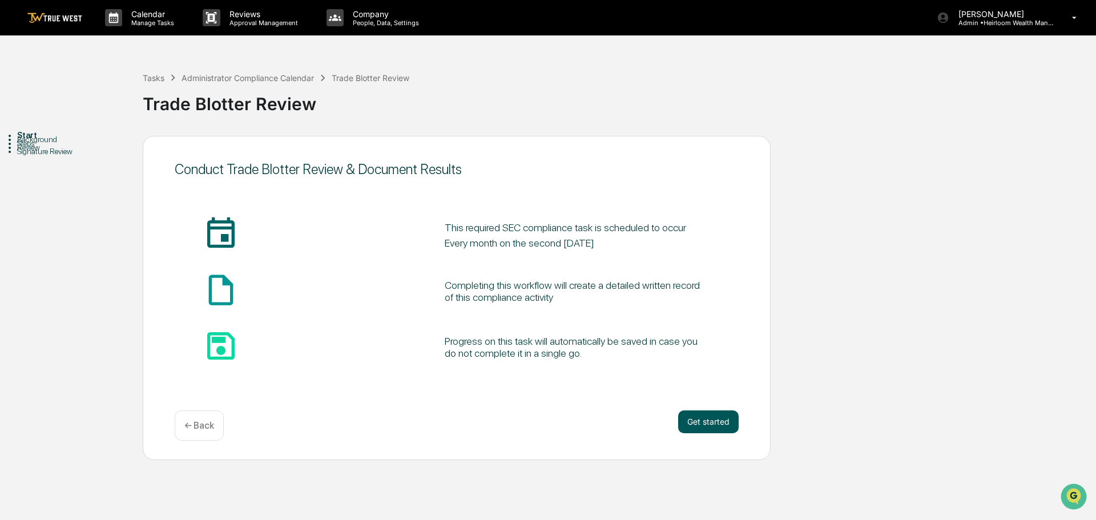
click at [699, 420] on button "Get started" at bounding box center [708, 422] width 61 height 23
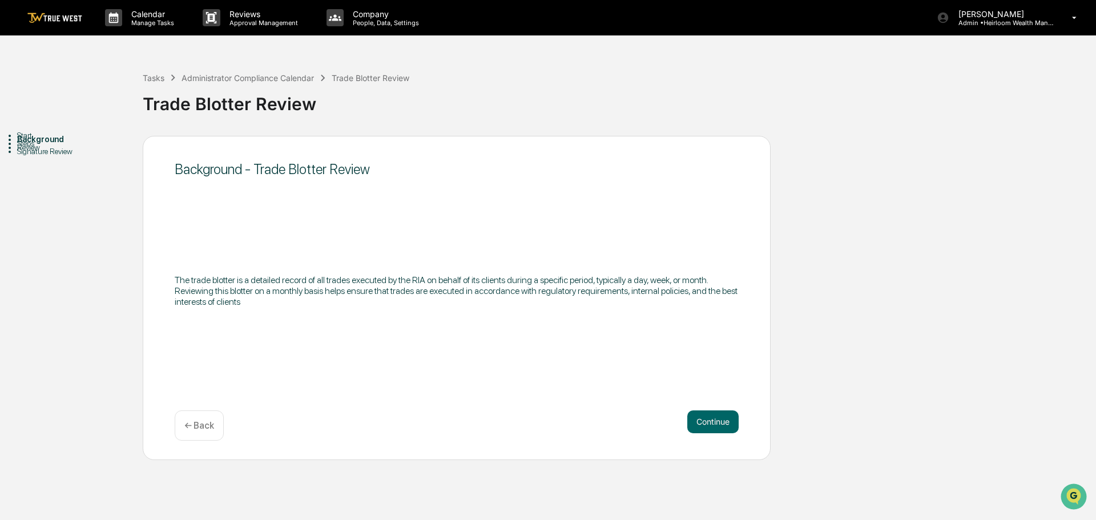
click at [699, 420] on button "Continue" at bounding box center [712, 422] width 51 height 23
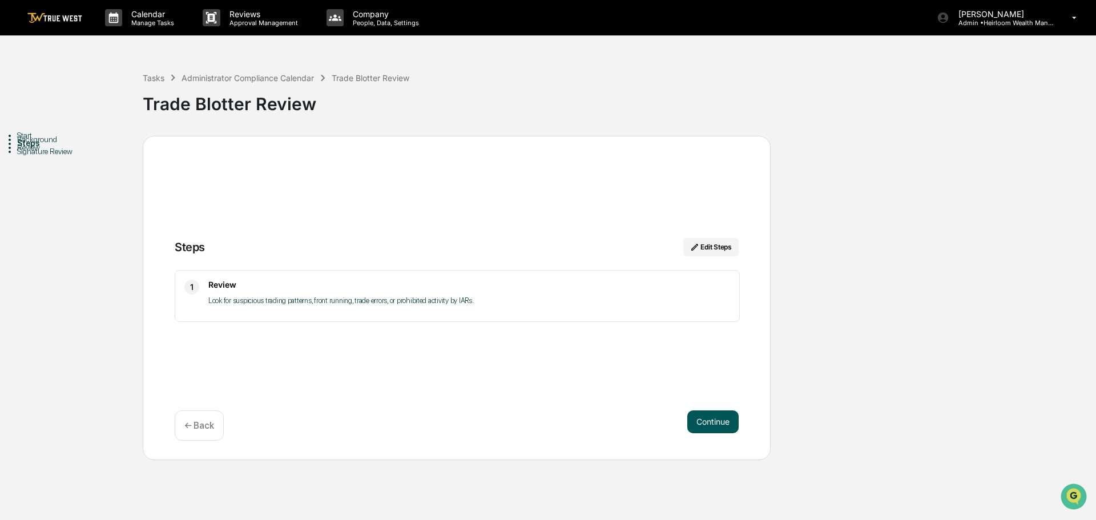
click at [699, 420] on button "Continue" at bounding box center [712, 422] width 51 height 23
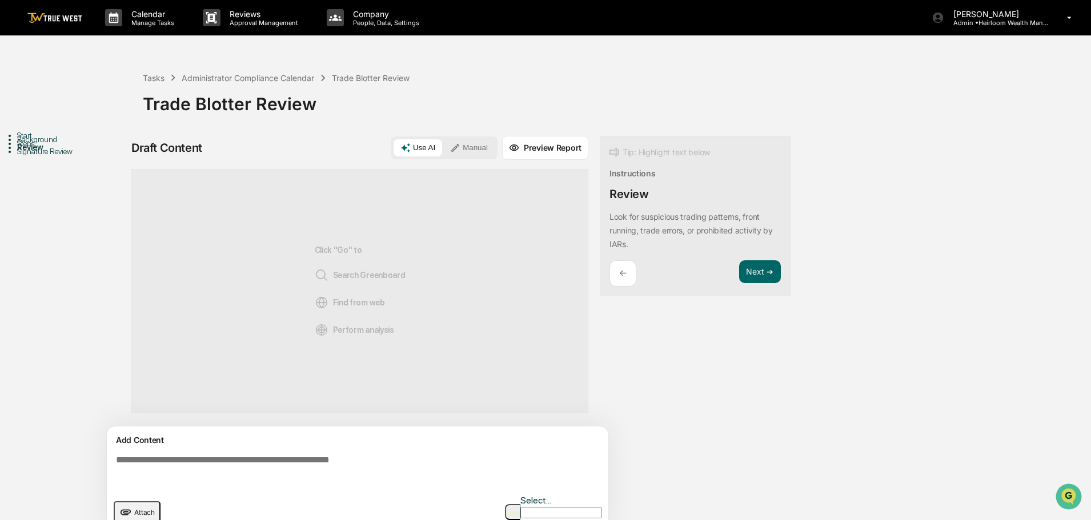
click at [474, 146] on button "Manual" at bounding box center [468, 147] width 51 height 17
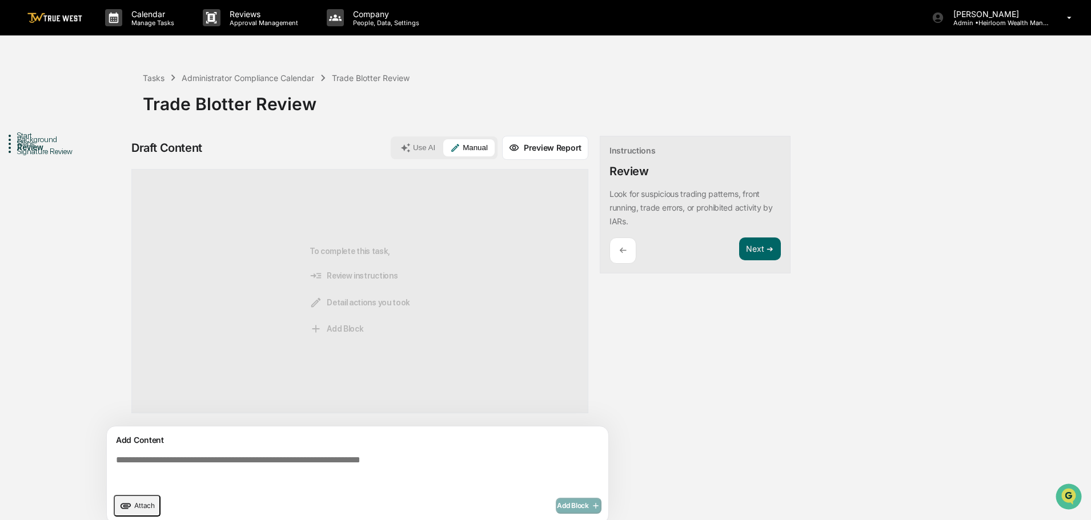
click at [146, 461] on textarea at bounding box center [359, 470] width 497 height 41
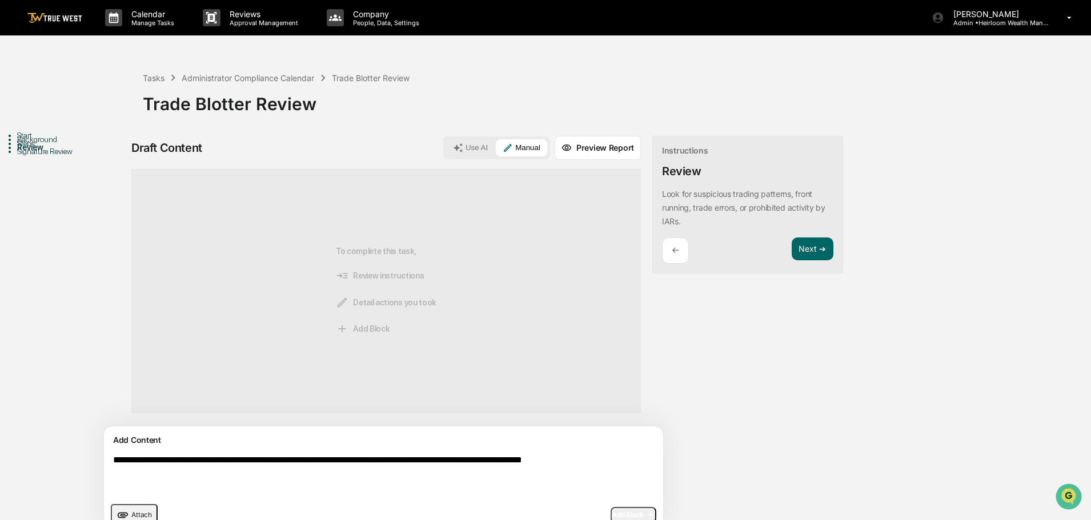
type textarea "**********"
click at [611, 510] on span "Add Block" at bounding box center [632, 514] width 43 height 9
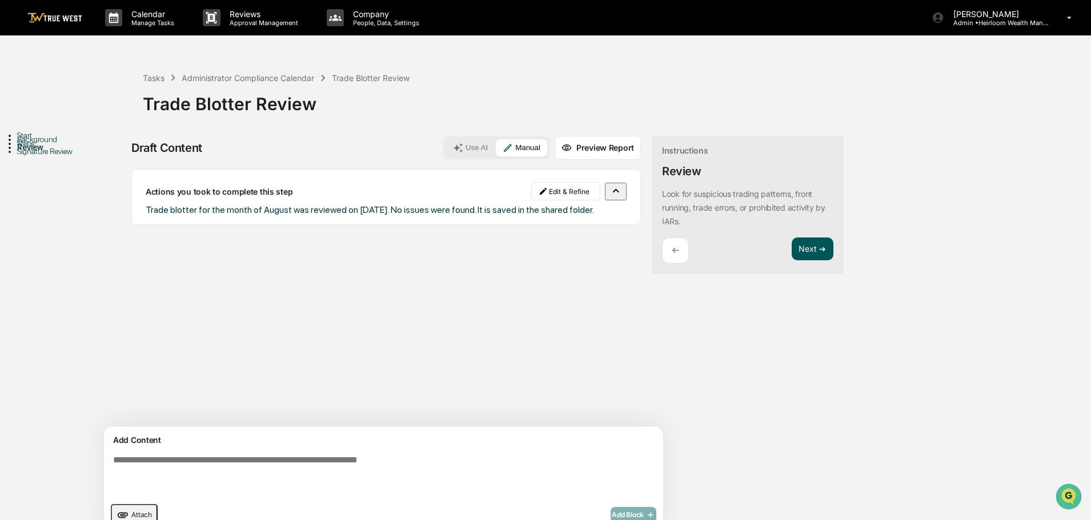
click at [791, 251] on button "Next ➔" at bounding box center [812, 249] width 42 height 23
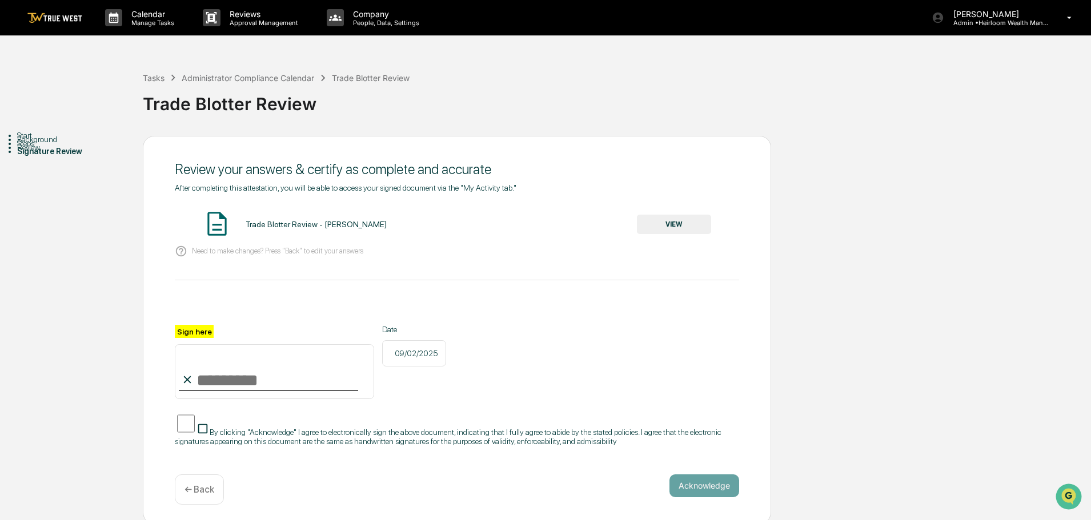
click at [687, 226] on button "VIEW" at bounding box center [674, 224] width 74 height 19
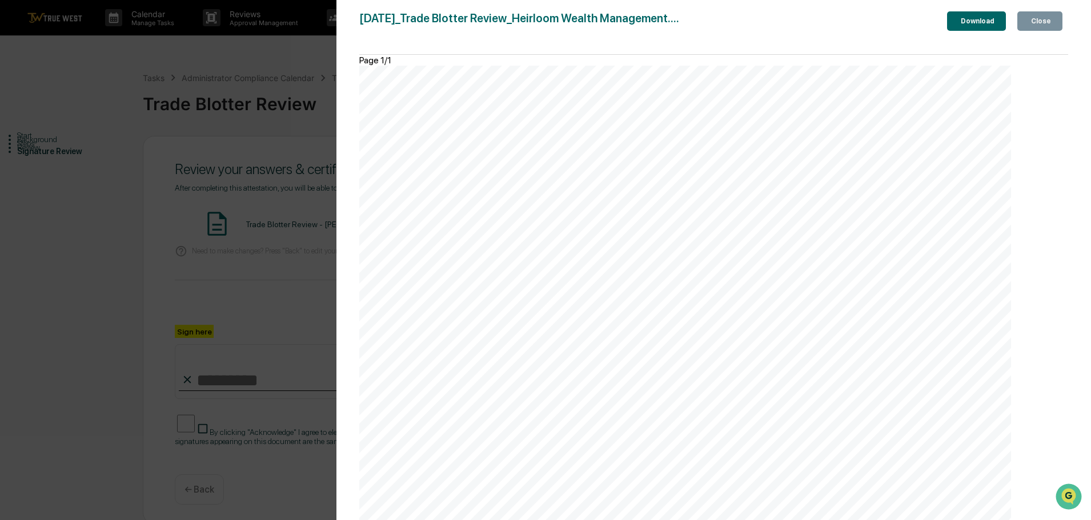
click at [1044, 23] on div "Close" at bounding box center [1039, 21] width 22 height 8
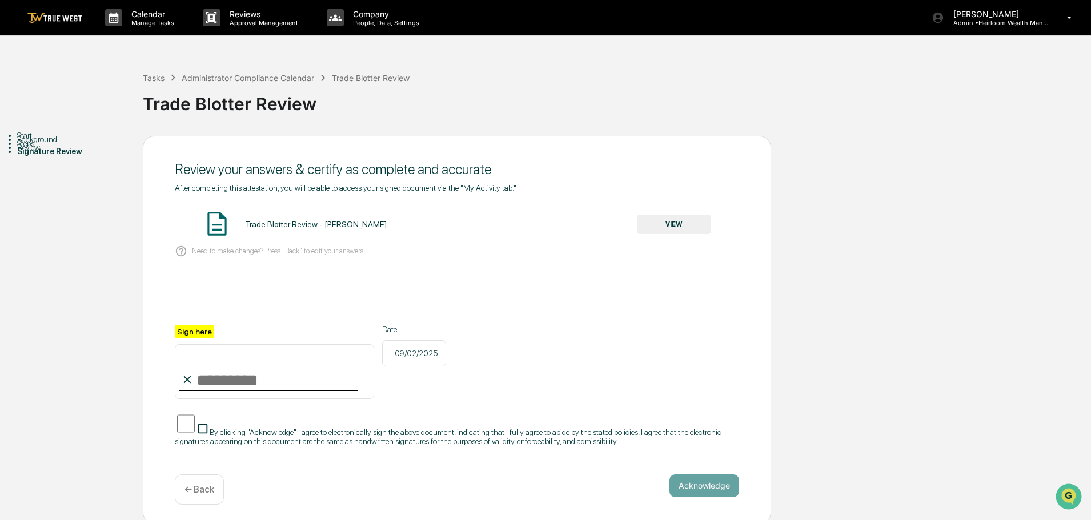
click at [220, 380] on input "Sign here" at bounding box center [274, 371] width 199 height 55
type input "**********"
click at [696, 493] on button "Acknowledge" at bounding box center [704, 485] width 70 height 23
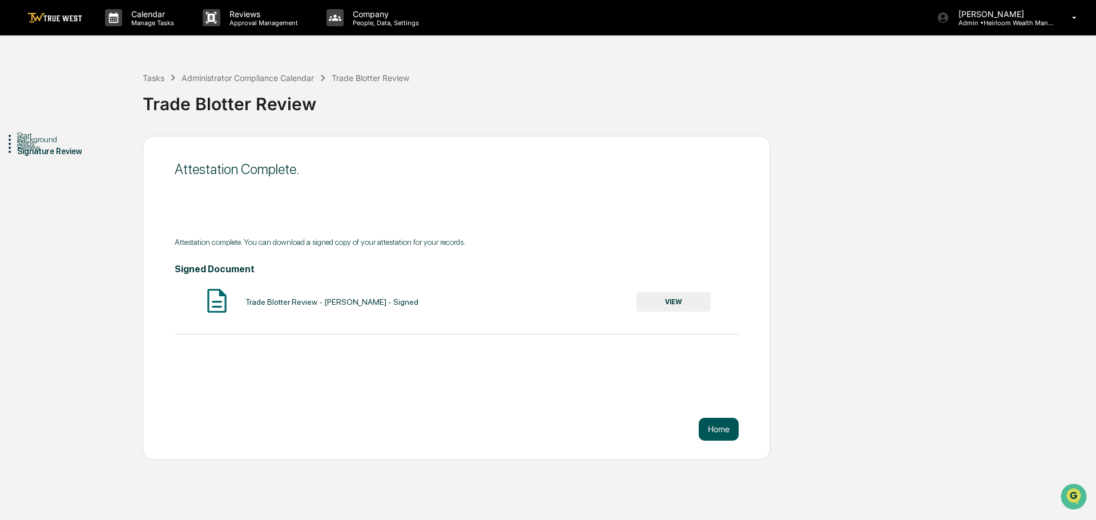
click at [722, 430] on button "Home" at bounding box center [719, 429] width 40 height 23
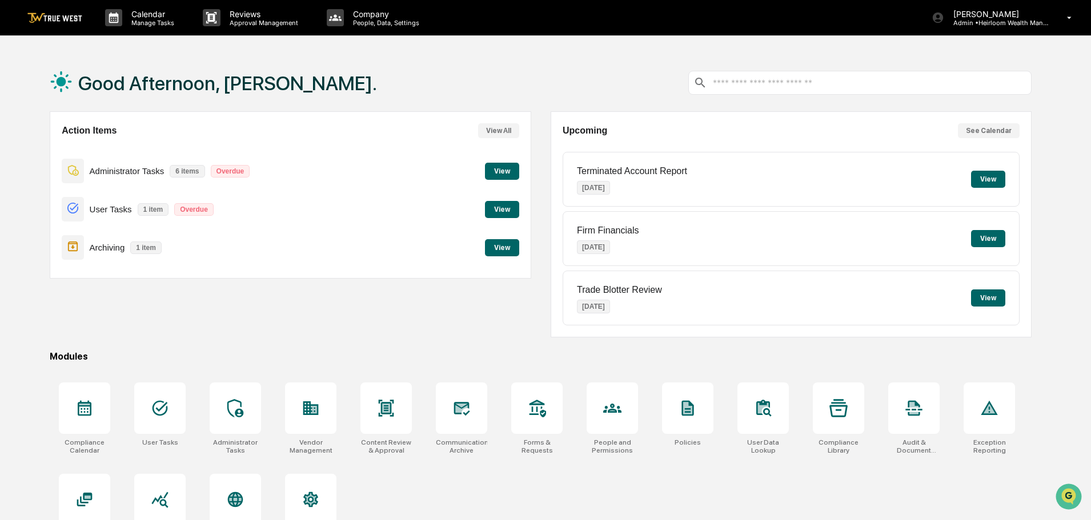
click at [502, 176] on button "View" at bounding box center [502, 171] width 34 height 17
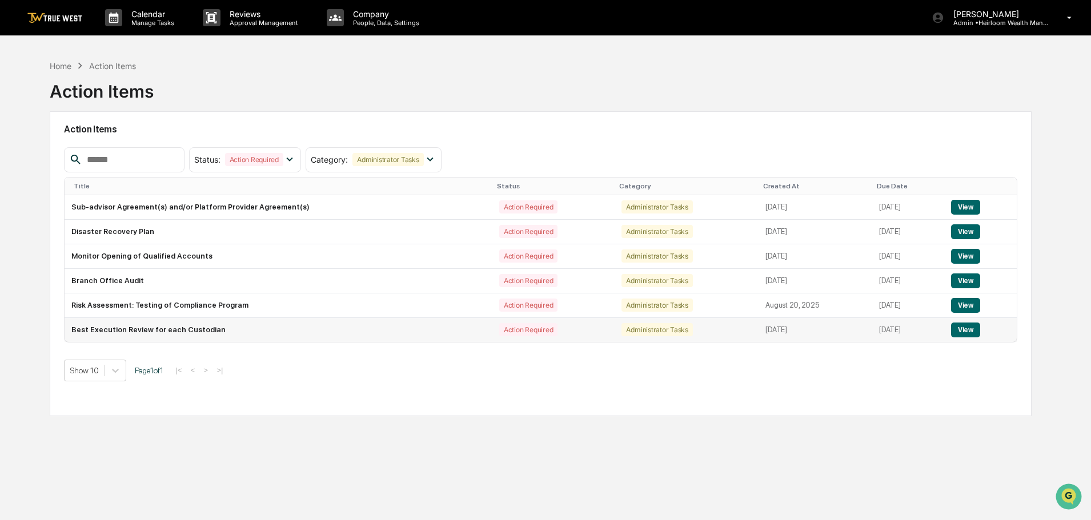
click at [968, 332] on button "View" at bounding box center [965, 330] width 29 height 15
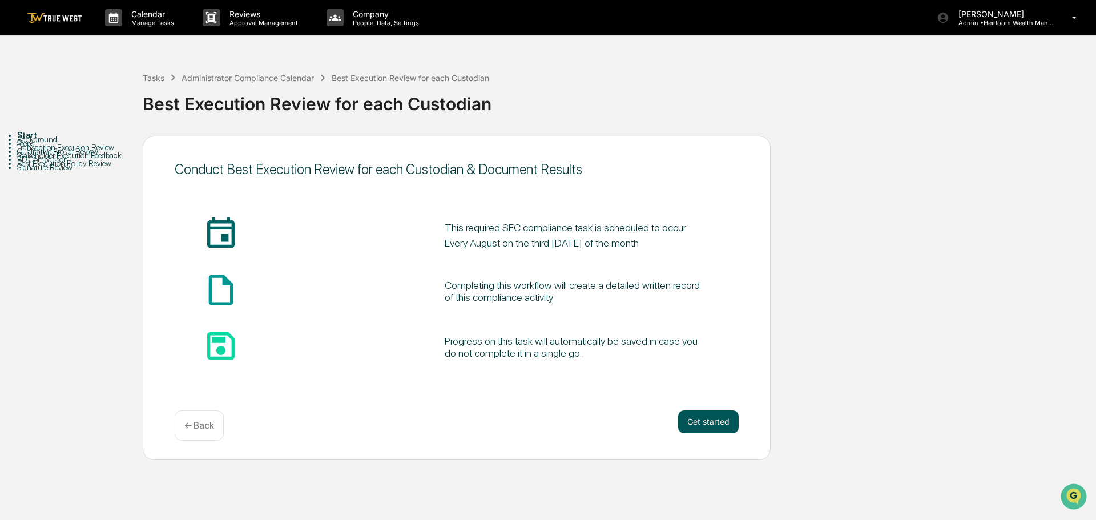
click at [706, 427] on button "Get started" at bounding box center [708, 422] width 61 height 23
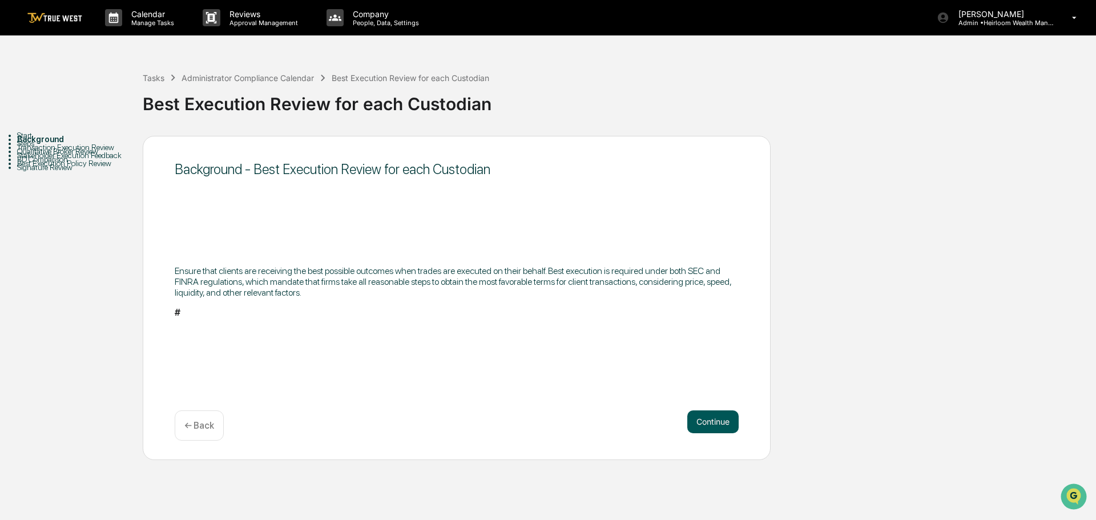
click at [717, 424] on button "Continue" at bounding box center [712, 422] width 51 height 23
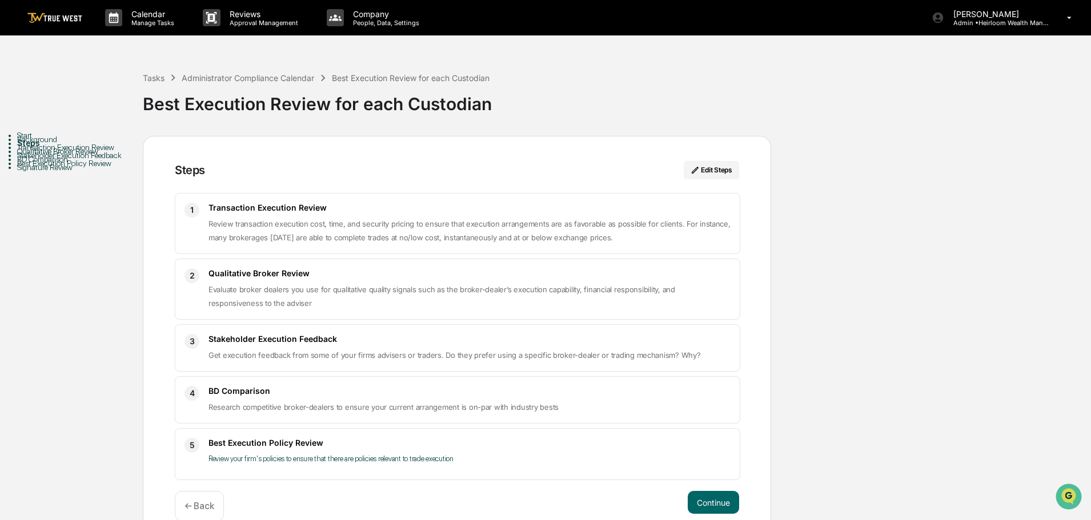
click at [60, 19] on img at bounding box center [54, 18] width 55 height 11
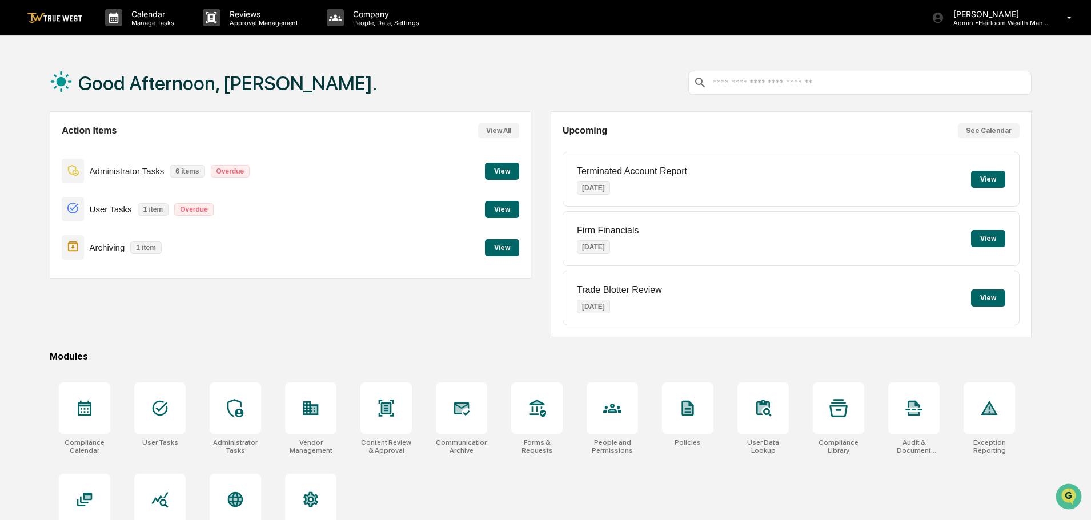
click at [501, 172] on button "View" at bounding box center [502, 171] width 34 height 17
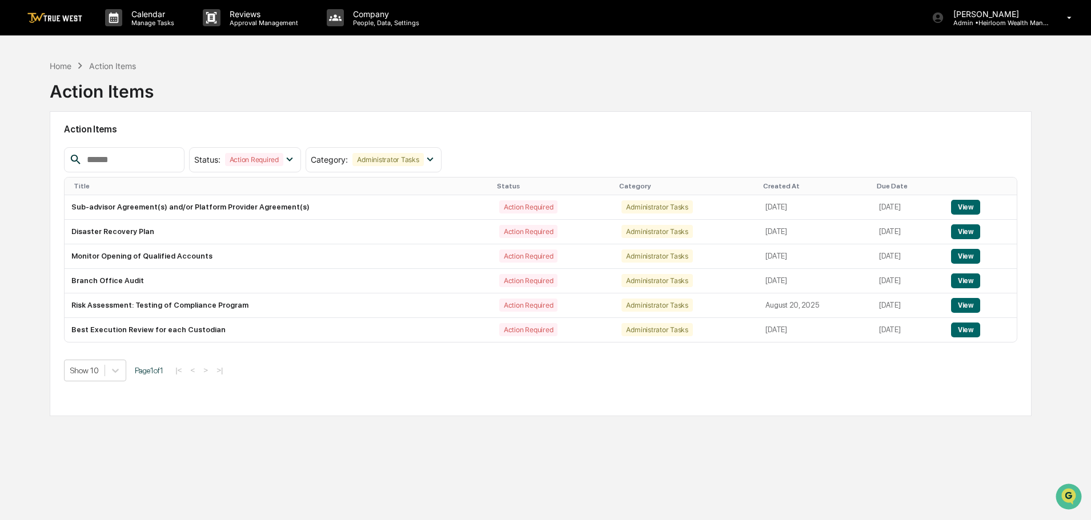
click at [67, 18] on img at bounding box center [54, 18] width 55 height 11
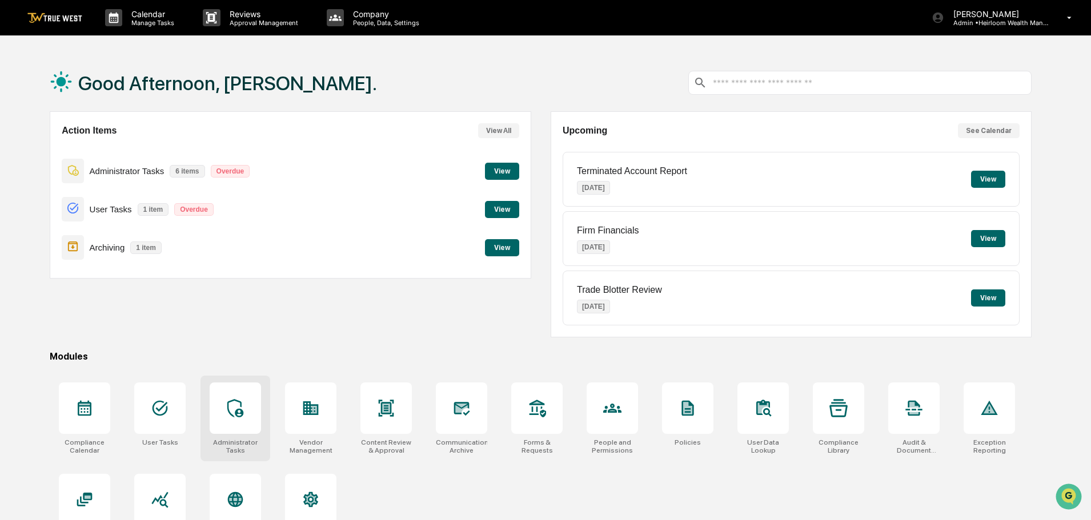
click at [239, 405] on icon at bounding box center [235, 408] width 18 height 18
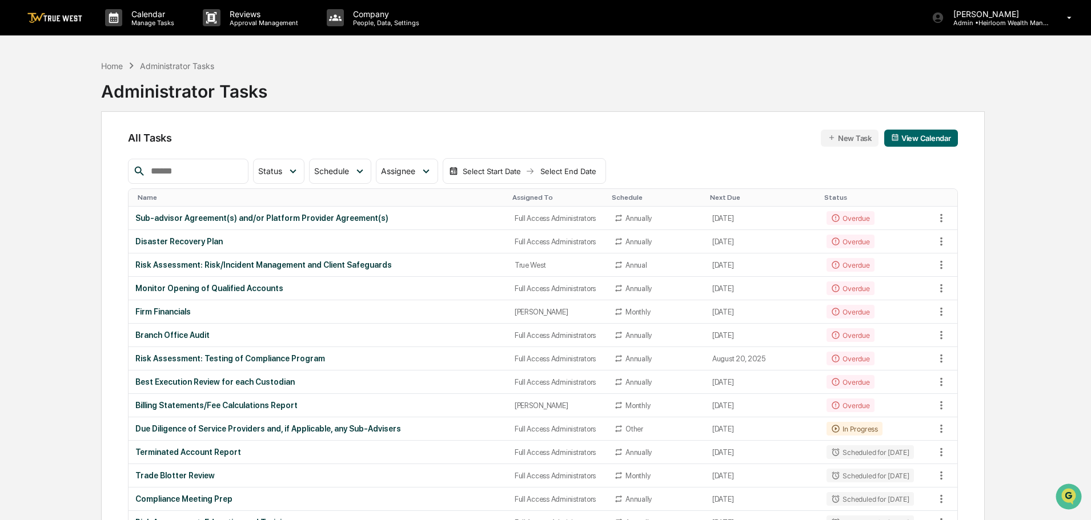
click at [50, 16] on img at bounding box center [54, 18] width 55 height 11
